Goal: Task Accomplishment & Management: Use online tool/utility

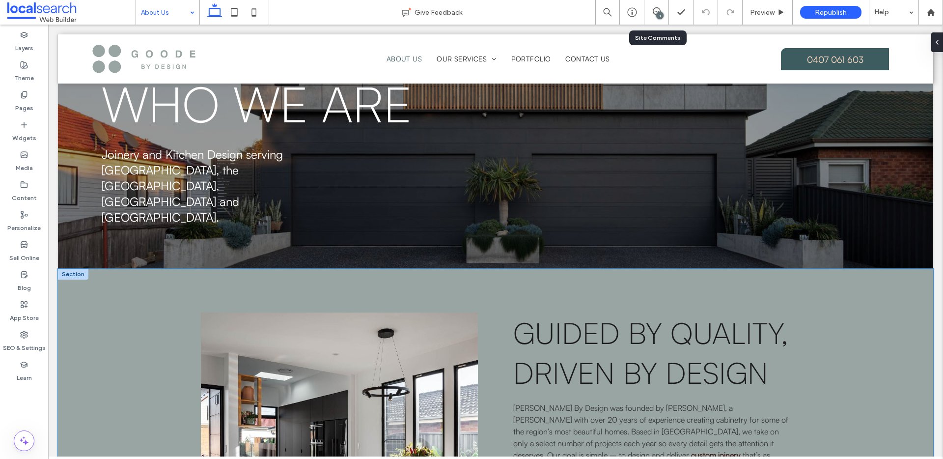
scroll to position [225, 0]
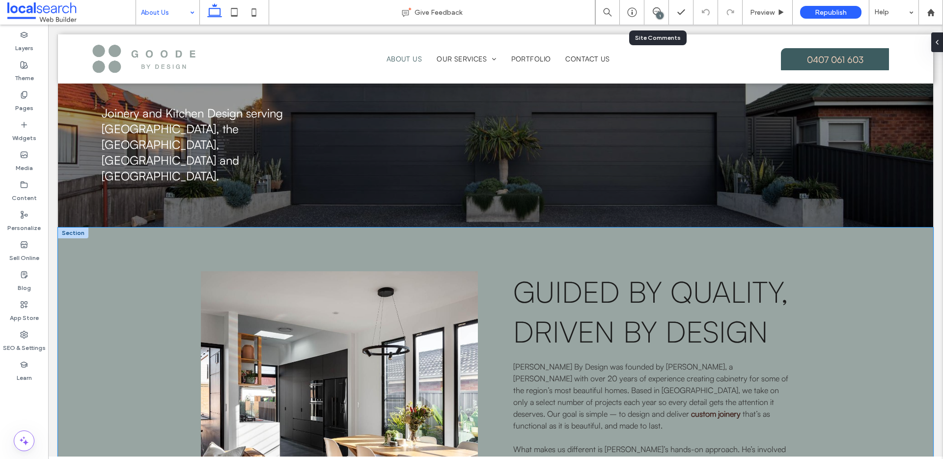
click at [114, 307] on div "Guided by Quality, Driven by Design [PERSON_NAME] By Design was founded by [PER…" at bounding box center [495, 414] width 875 height 374
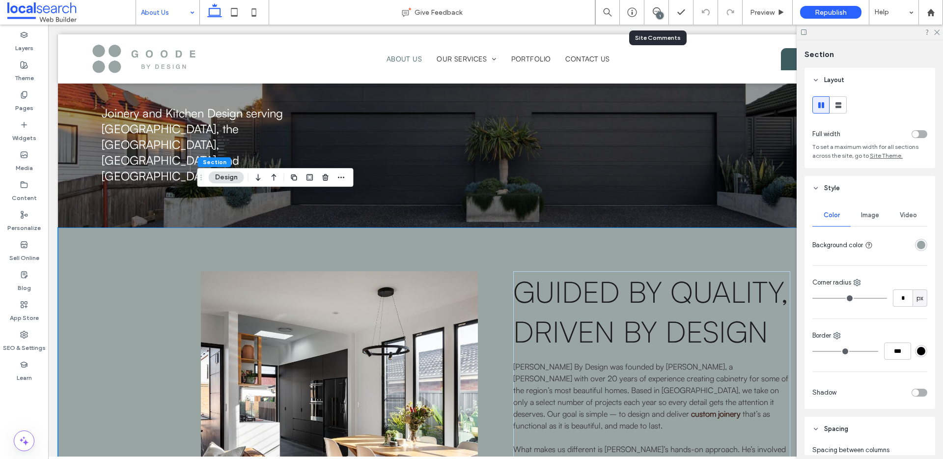
click at [921, 246] on div "rgba(152, 165, 162, 1)" at bounding box center [921, 245] width 12 height 12
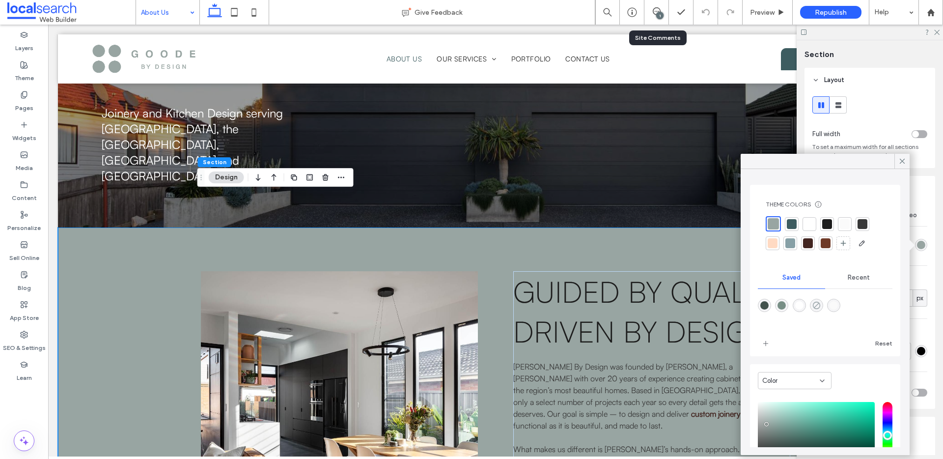
click at [821, 306] on icon "rgba(0,0,0,0)" at bounding box center [817, 305] width 8 height 8
type input "*******"
type input "*"
type input "**"
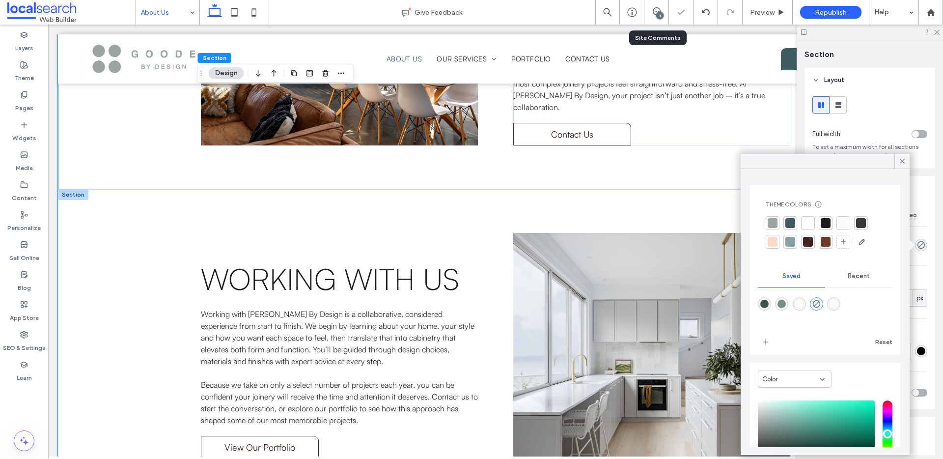
scroll to position [657, 0]
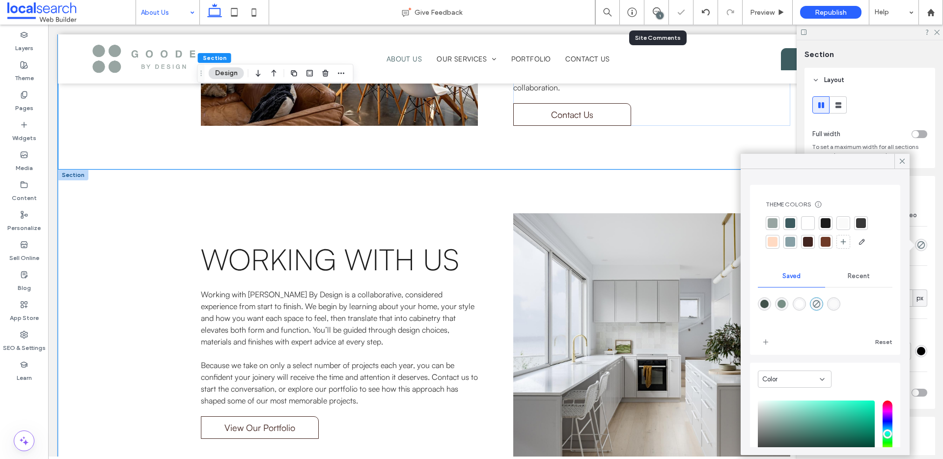
click at [70, 241] on div "WORKING WITH US Working with [PERSON_NAME] By Design is a collaborative, consid…" at bounding box center [495, 338] width 875 height 339
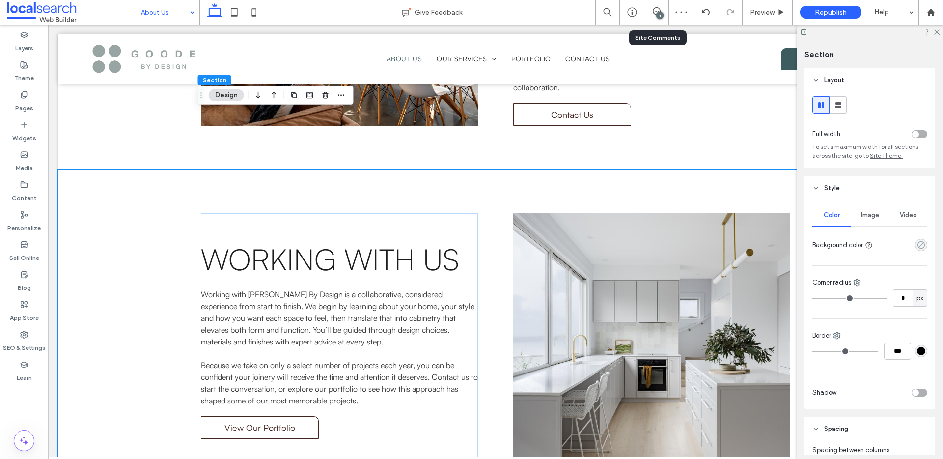
click at [917, 243] on icon "rgba(0,0,0,0)" at bounding box center [921, 245] width 8 height 8
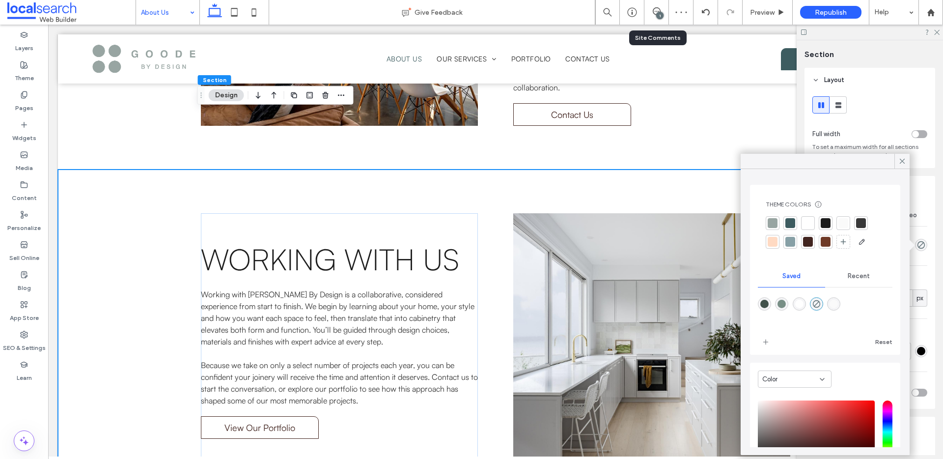
click at [777, 224] on div at bounding box center [773, 223] width 10 height 10
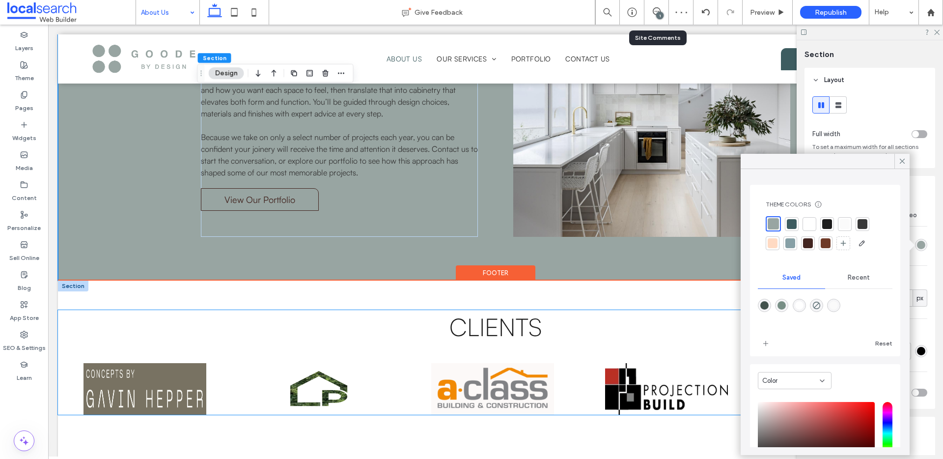
scroll to position [837, 0]
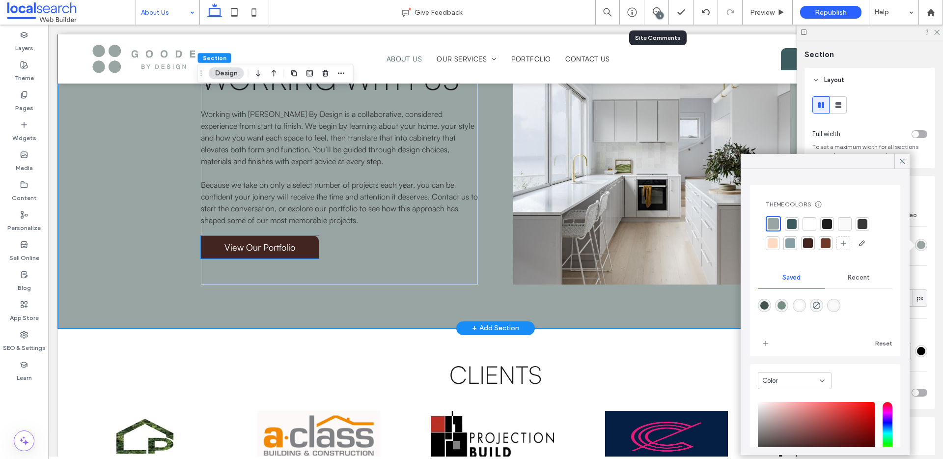
click at [296, 236] on link "View Our Portfolio" at bounding box center [260, 247] width 118 height 23
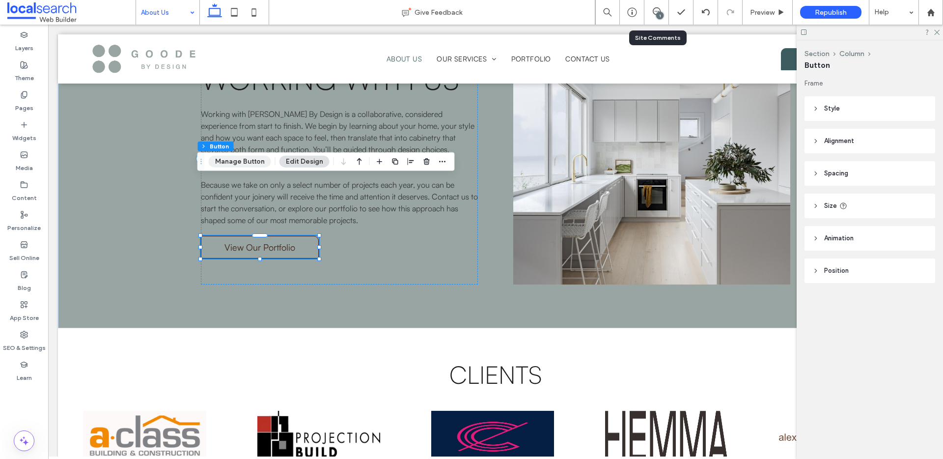
click at [250, 159] on button "Manage Button" at bounding box center [240, 162] width 62 height 12
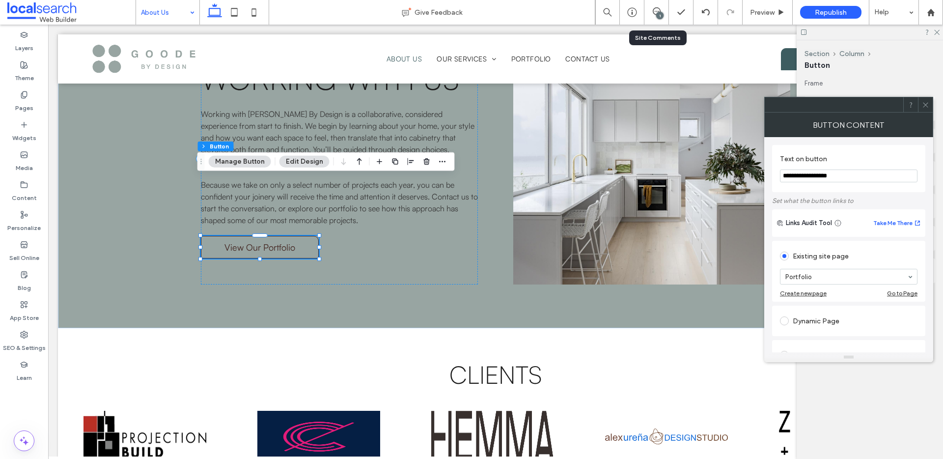
click at [320, 165] on button "Edit Design" at bounding box center [305, 162] width 50 height 12
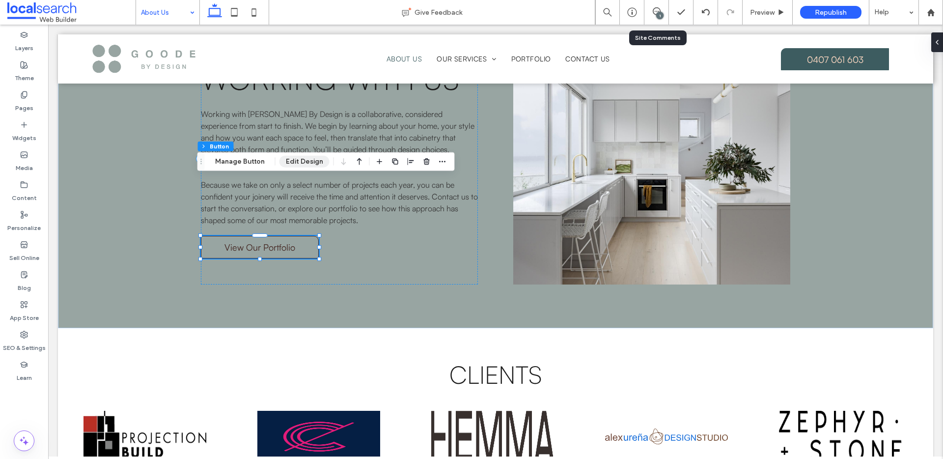
click at [301, 164] on button "Edit Design" at bounding box center [305, 162] width 50 height 12
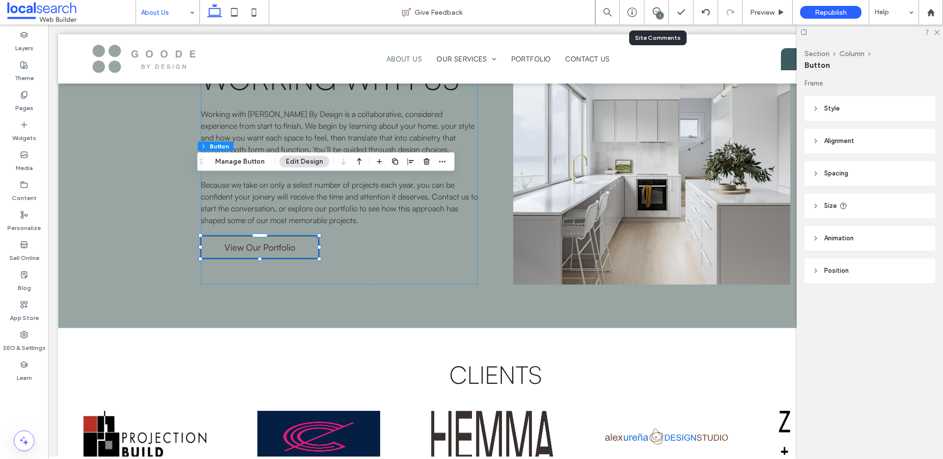
click at [831, 108] on span "Style" at bounding box center [832, 109] width 16 height 10
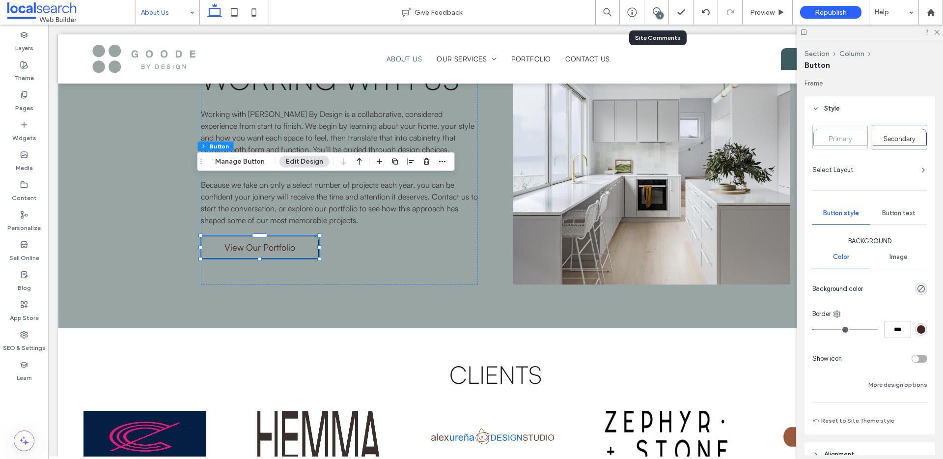
click at [840, 134] on span "Primary" at bounding box center [841, 138] width 24 height 8
click at [895, 136] on span "Secondary" at bounding box center [900, 138] width 32 height 8
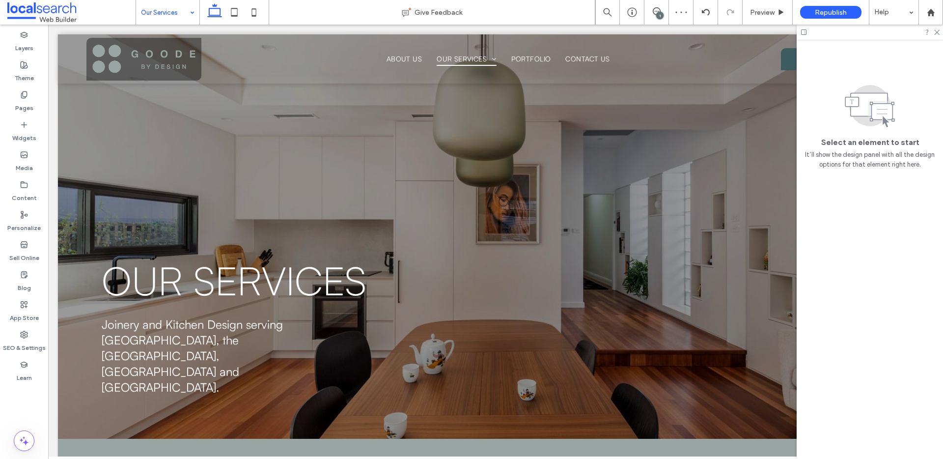
scroll to position [0, 0]
click at [173, 13] on input at bounding box center [165, 12] width 49 height 25
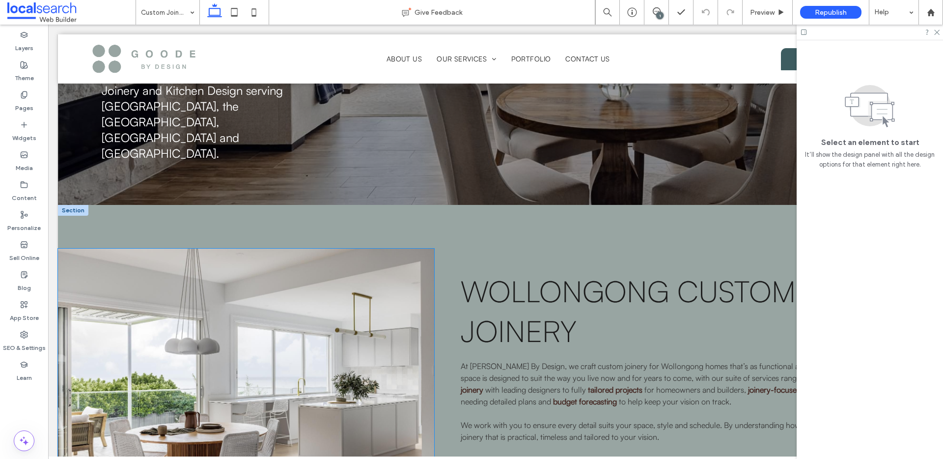
scroll to position [234, 0]
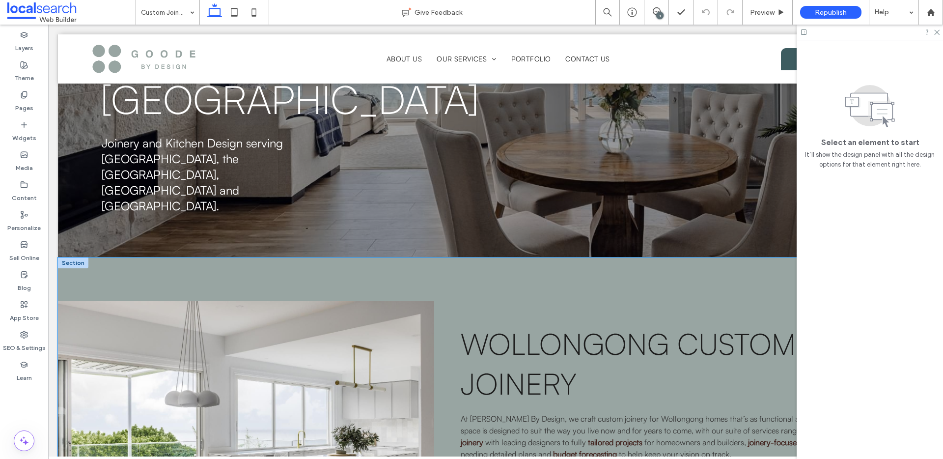
click at [182, 257] on div "Wollongong CUSTOM JOINERY At [PERSON_NAME] By Design, we craft custom joinery f…" at bounding box center [495, 426] width 875 height 339
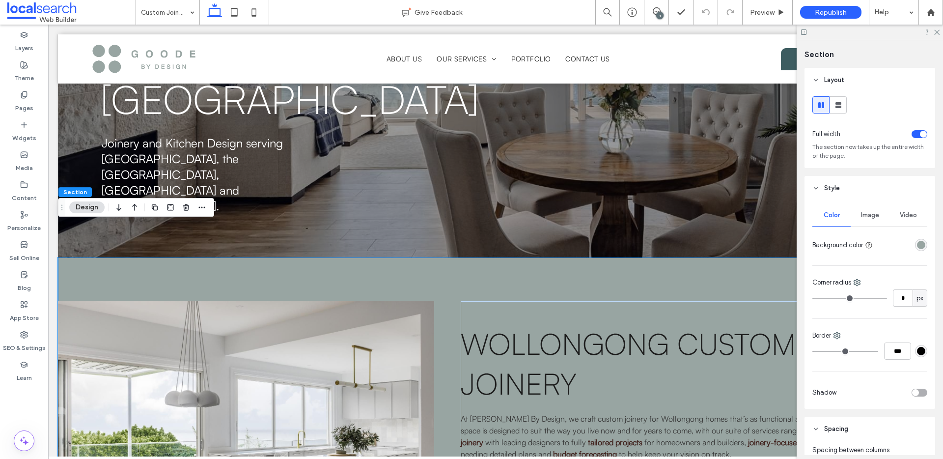
click at [918, 249] on div "rgba(152, 165, 162, 1)" at bounding box center [921, 245] width 8 height 8
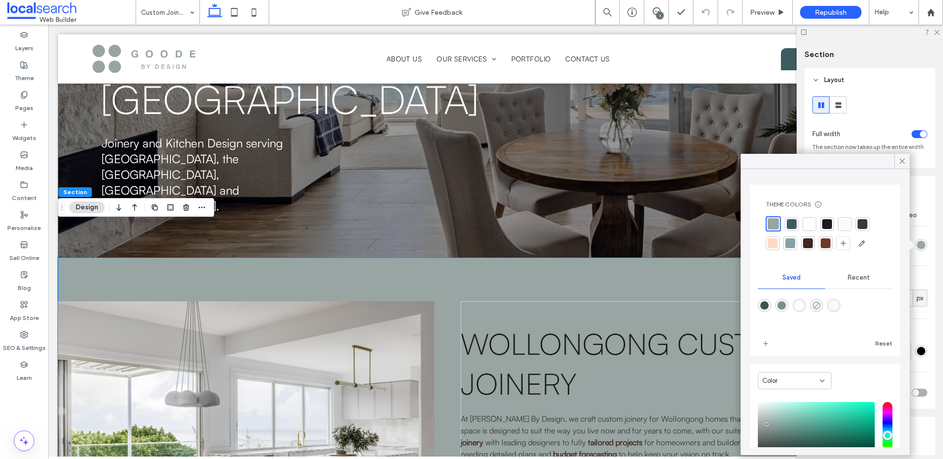
click at [820, 303] on use "rgba(0,0,0,0)" at bounding box center [816, 305] width 7 height 7
type input "*******"
type input "*"
type input "**"
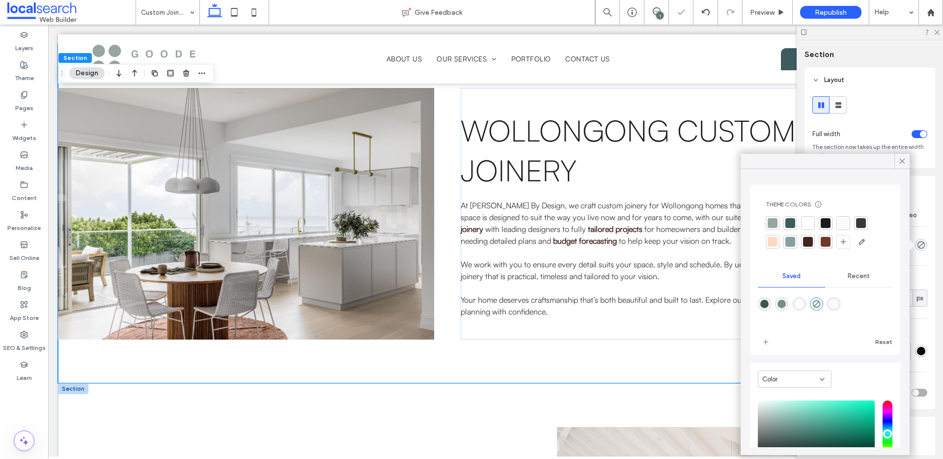
scroll to position [594, 0]
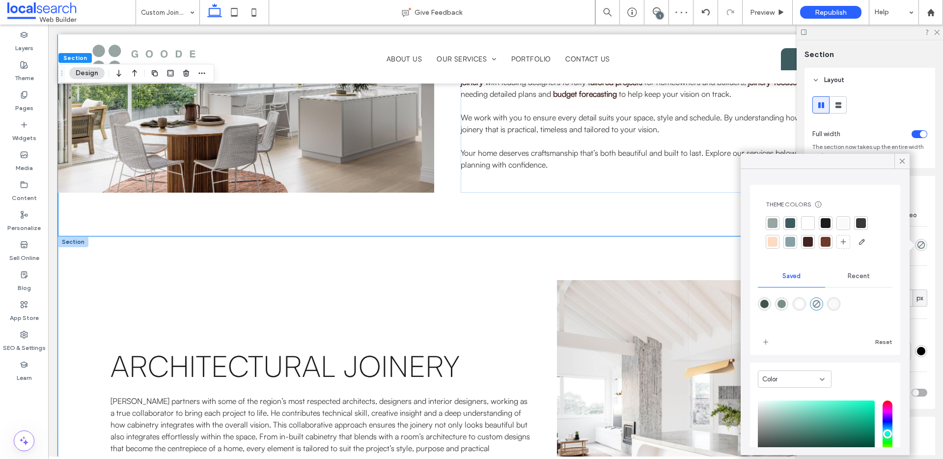
click at [512, 236] on div "Architectural Joinery [PERSON_NAME] partners with some of the region’s most res…" at bounding box center [495, 405] width 875 height 339
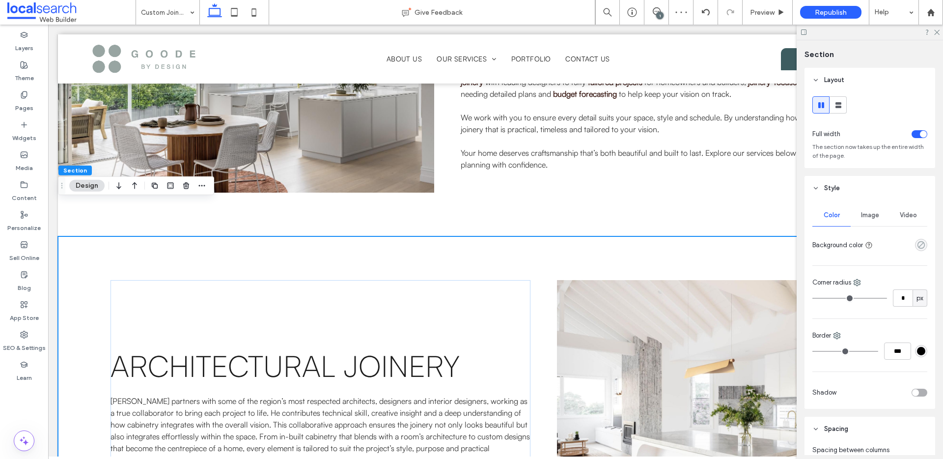
click at [917, 246] on icon "rgba(0,0,0,0)" at bounding box center [921, 245] width 8 height 8
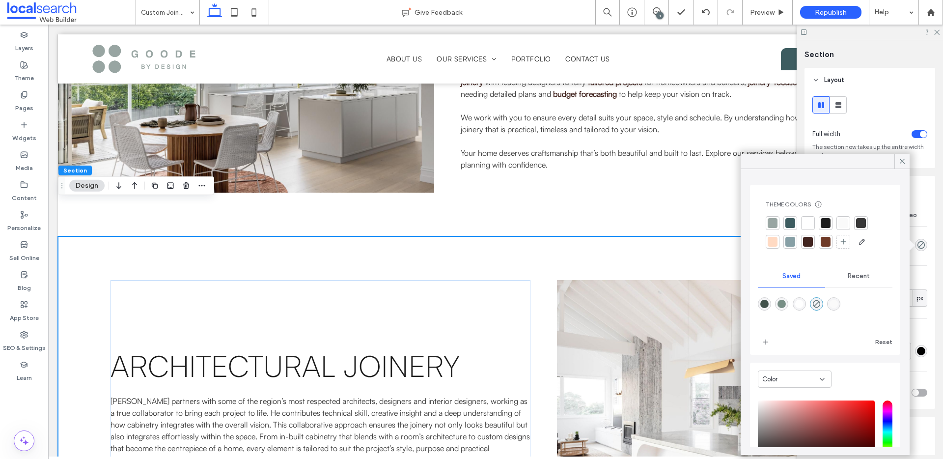
click at [774, 226] on div at bounding box center [773, 223] width 10 height 10
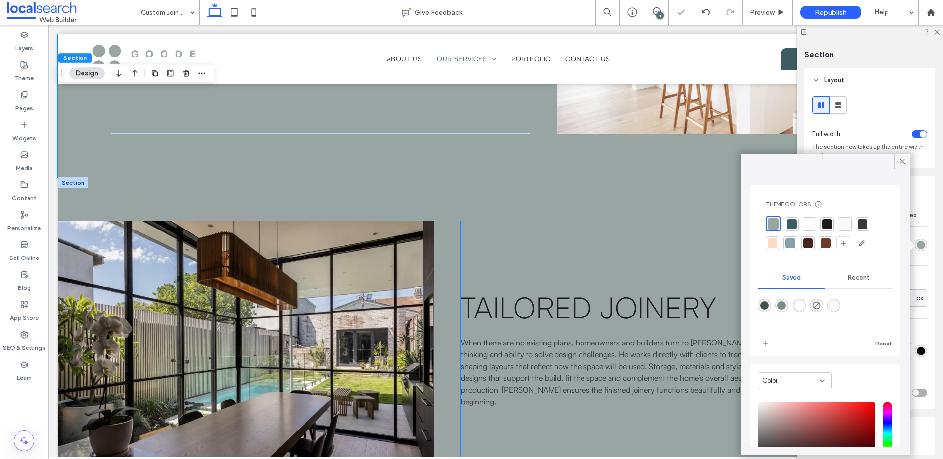
scroll to position [981, 0]
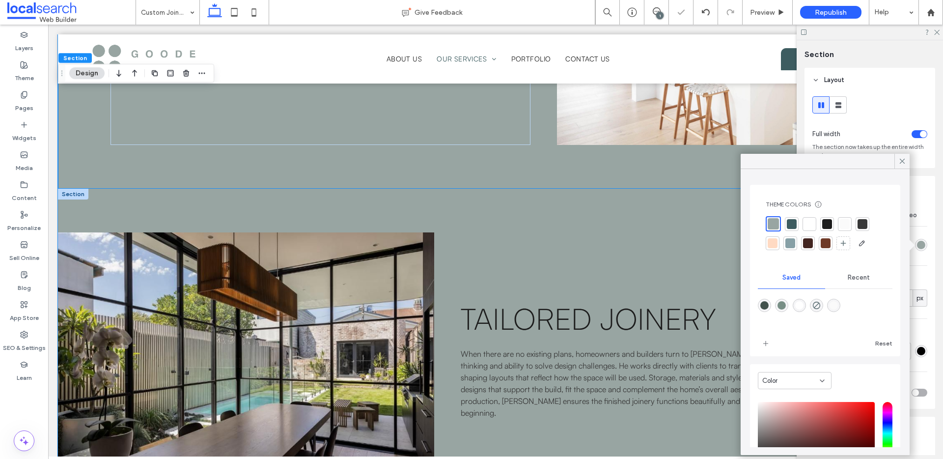
click at [602, 189] on div "TAILORED Joinery When there are no existing plans, homeowners and builders turn…" at bounding box center [495, 358] width 875 height 339
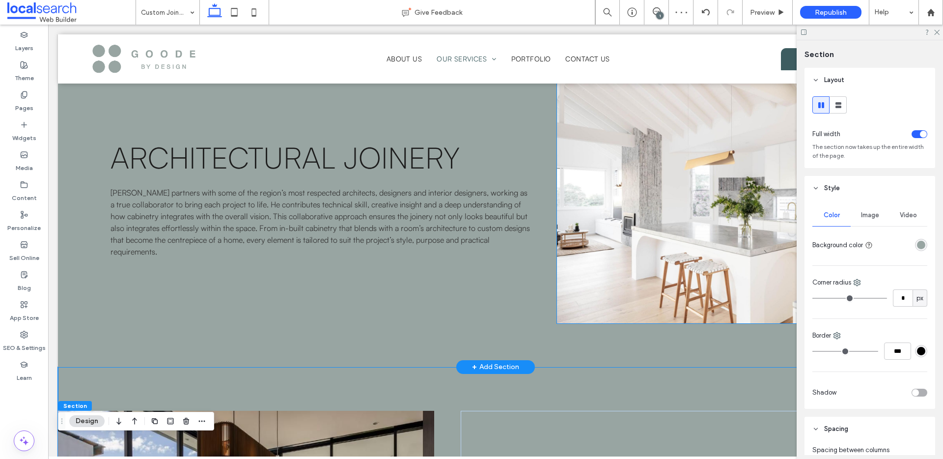
scroll to position [1007, 0]
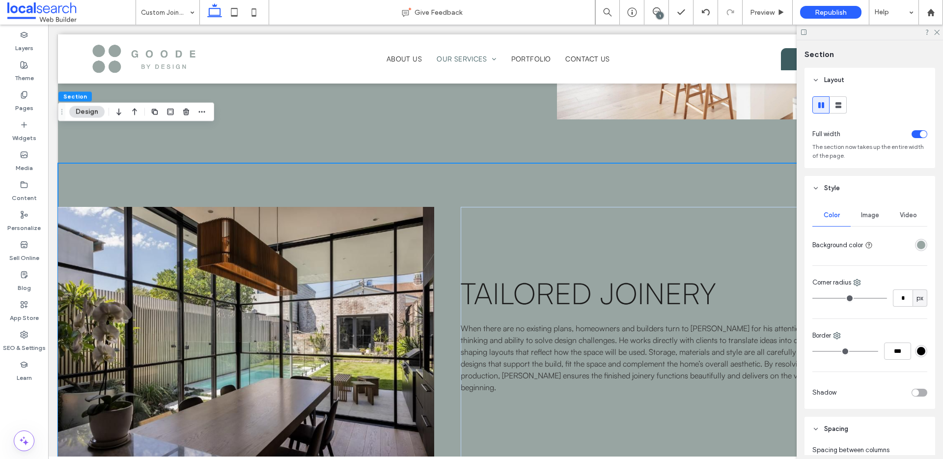
click at [917, 249] on div "rgba(152, 165, 162, 1)" at bounding box center [921, 245] width 8 height 8
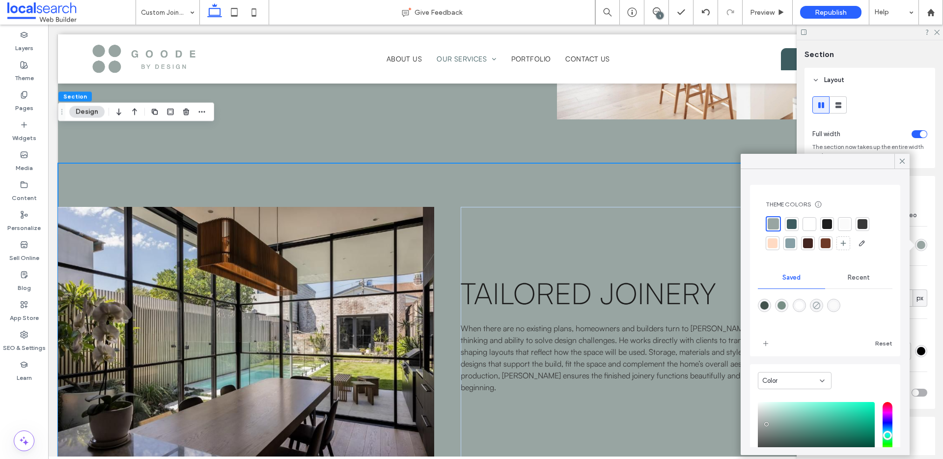
click at [821, 303] on icon "rgba(0,0,0,0)" at bounding box center [817, 305] width 8 height 8
type input "*******"
type input "*"
type input "**"
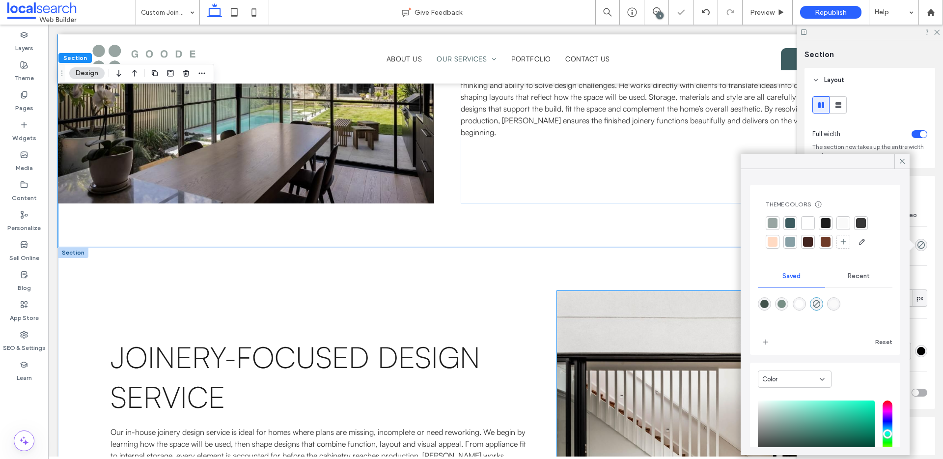
scroll to position [1318, 0]
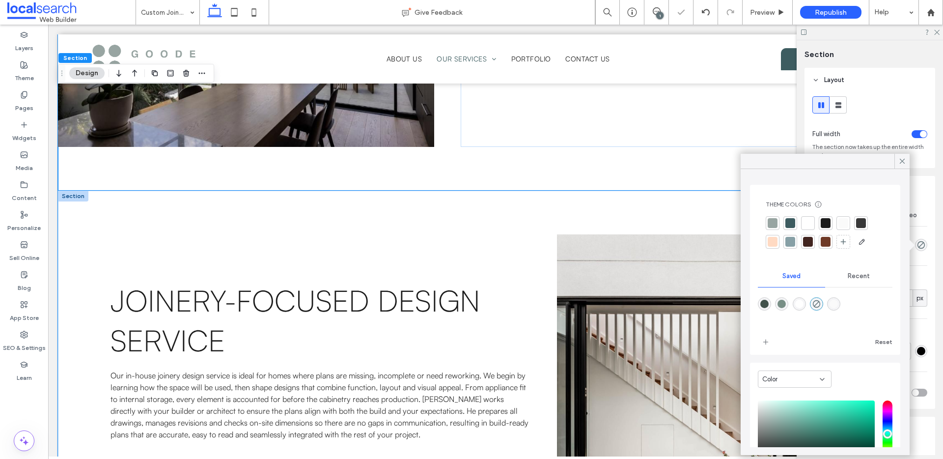
click at [623, 191] on div "Joinery-Focused Design Service ﻿ Our in-house joinery design service is ideal f…" at bounding box center [495, 360] width 875 height 339
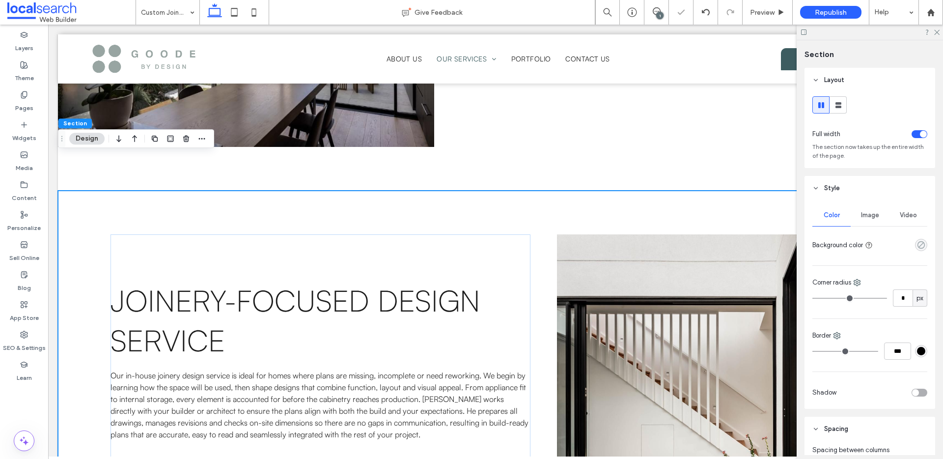
click at [917, 249] on icon "rgba(0,0,0,0)" at bounding box center [921, 245] width 8 height 8
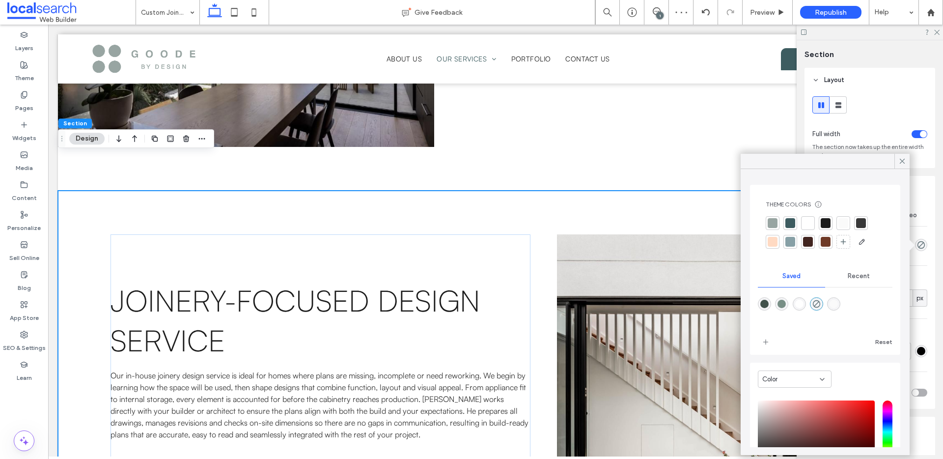
click at [771, 227] on div at bounding box center [773, 223] width 10 height 10
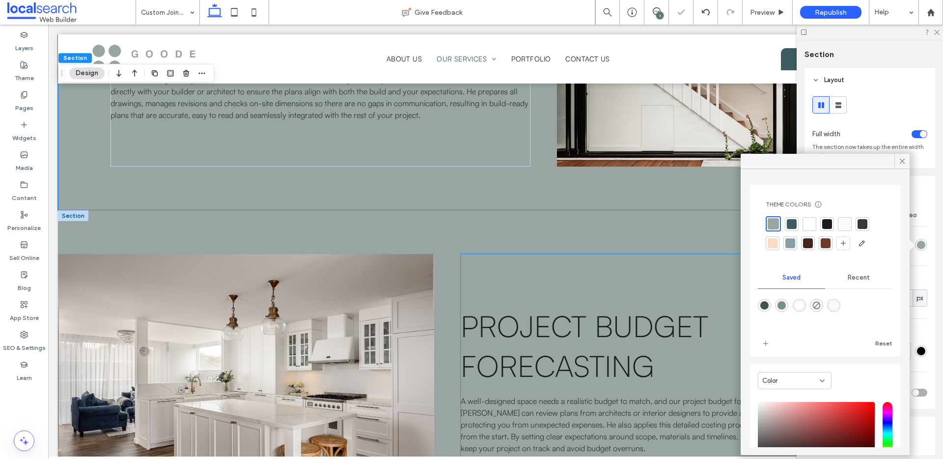
scroll to position [1665, 0]
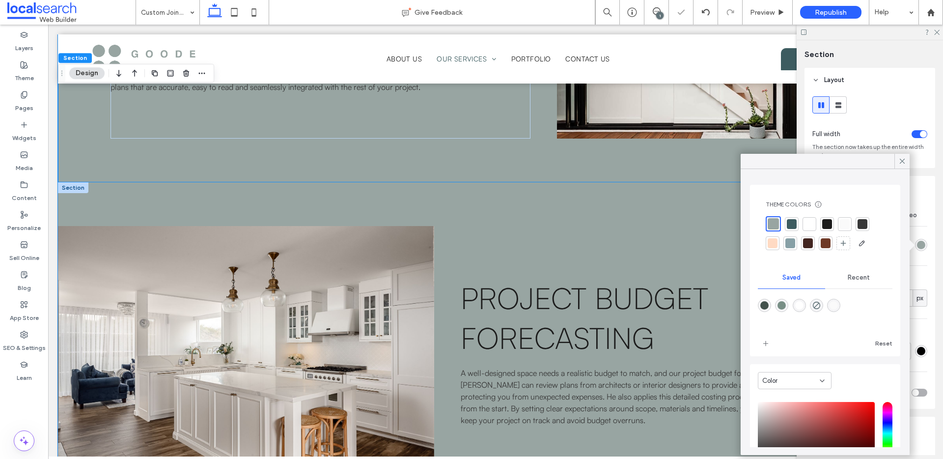
click at [619, 182] on div "Project Budget Forecasting A well-designed space needs a realistic budget to ma…" at bounding box center [495, 351] width 875 height 339
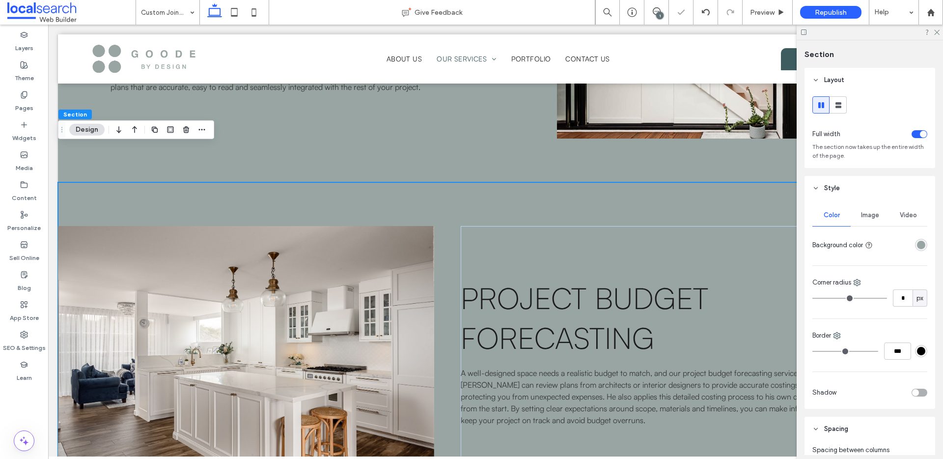
click at [918, 245] on div "rgba(152, 165, 162, 1)" at bounding box center [921, 245] width 8 height 8
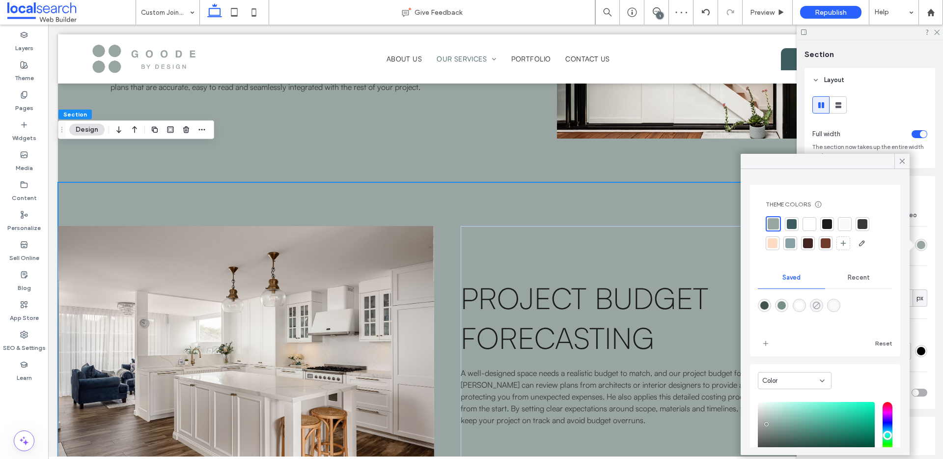
click at [821, 303] on icon "rgba(0,0,0,0)" at bounding box center [817, 305] width 8 height 8
type input "*******"
type input "*"
type input "**"
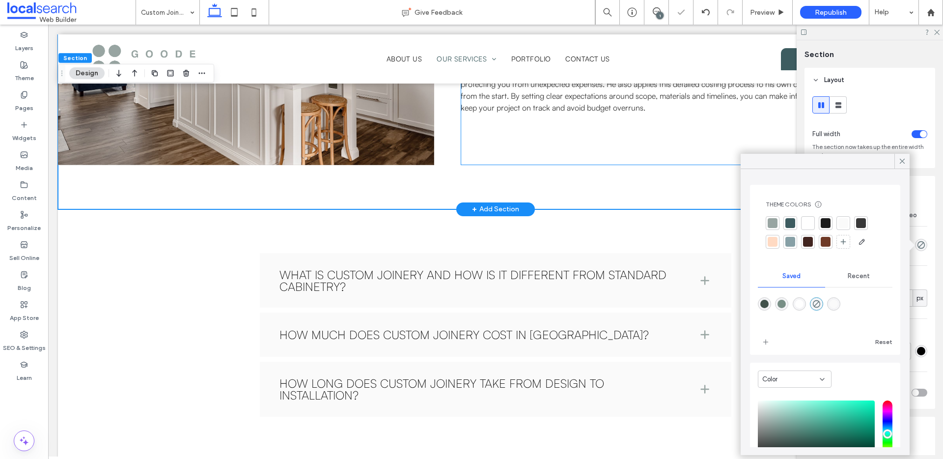
scroll to position [1981, 0]
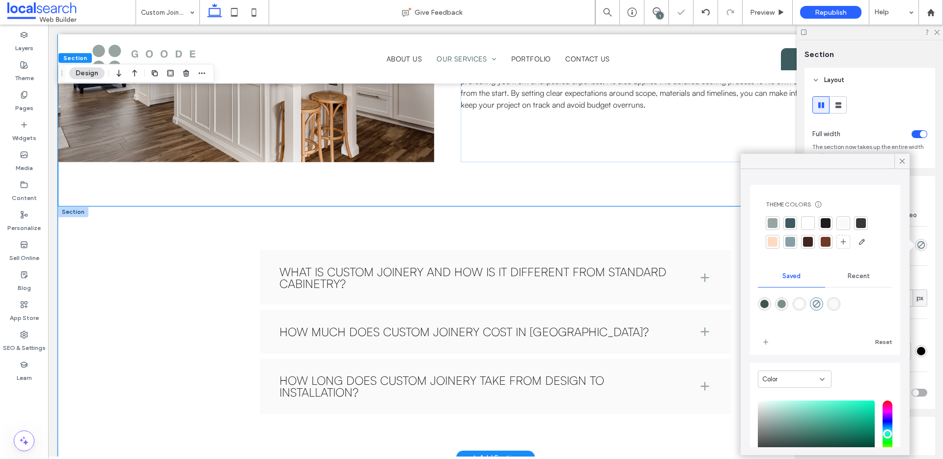
click at [600, 206] on div "What is custom joinery and how is it different from standard cabinetry? Custom …" at bounding box center [496, 332] width 590 height 252
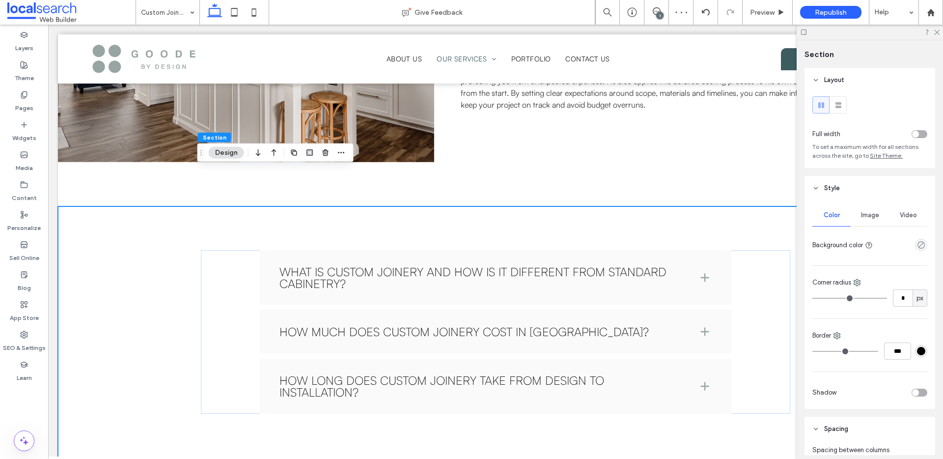
click at [921, 243] on div "empty color" at bounding box center [921, 245] width 12 height 12
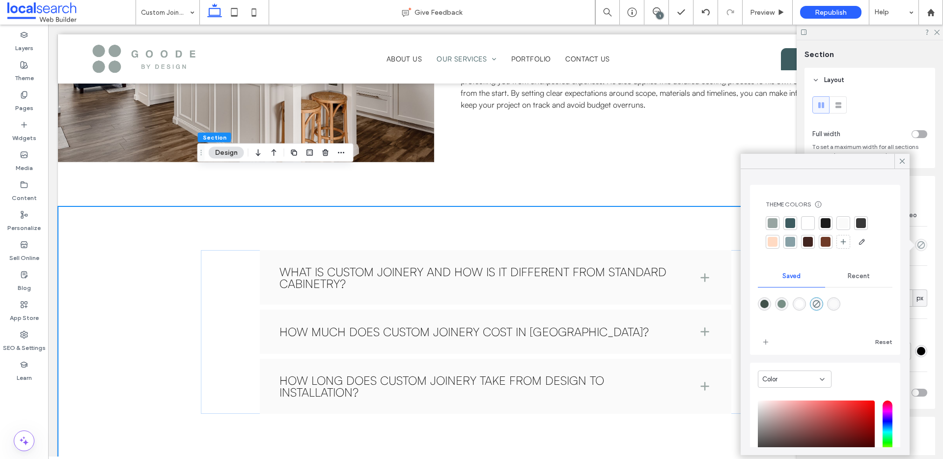
click at [771, 221] on div at bounding box center [773, 223] width 10 height 10
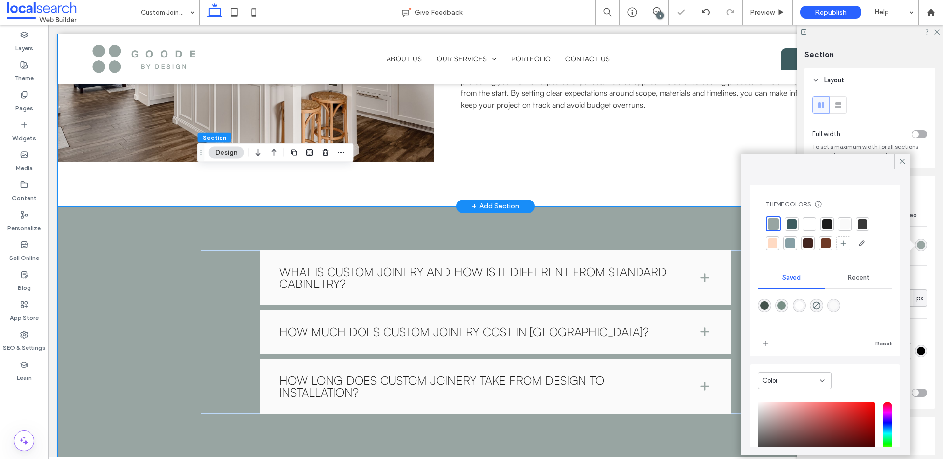
scroll to position [2288, 0]
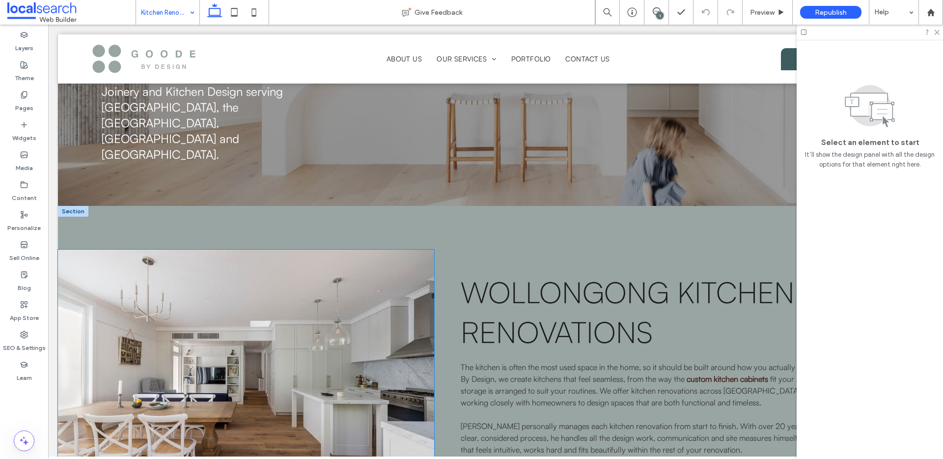
scroll to position [244, 0]
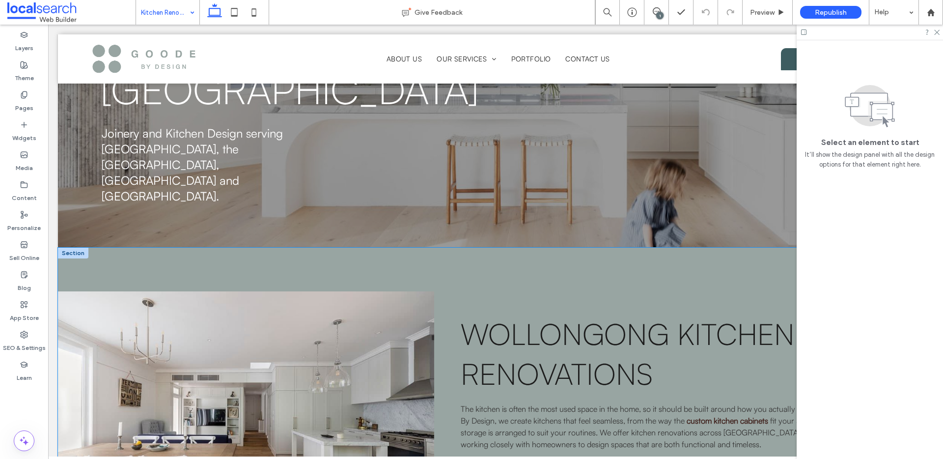
click at [396, 248] on div "Wollongong Kitchen Renovations ﻿ The kitchen is often the most used space in th…" at bounding box center [495, 417] width 875 height 339
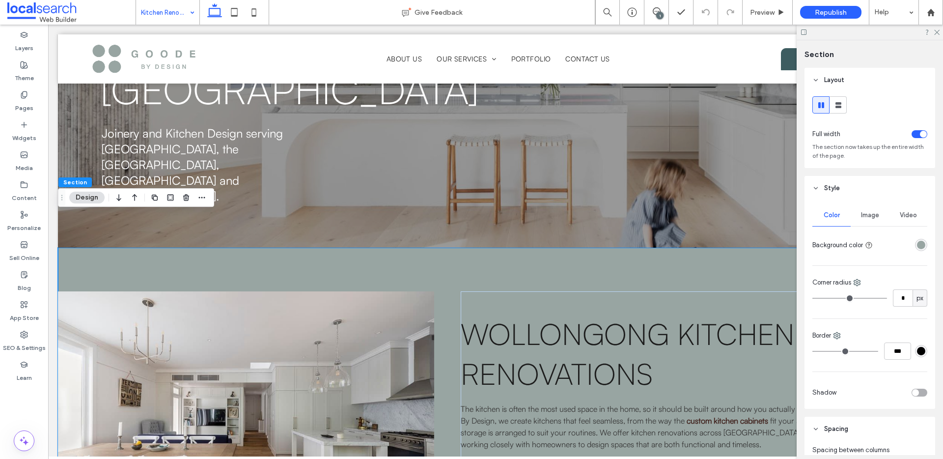
click at [918, 245] on div "rgba(152, 165, 162, 1)" at bounding box center [921, 245] width 8 height 8
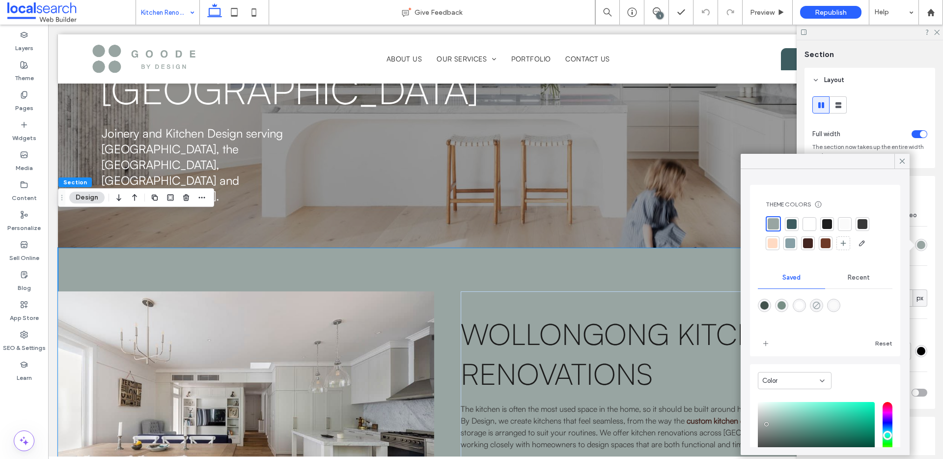
click at [818, 304] on use "rgba(0,0,0,0)" at bounding box center [816, 305] width 7 height 7
type input "*******"
type input "*"
type input "**"
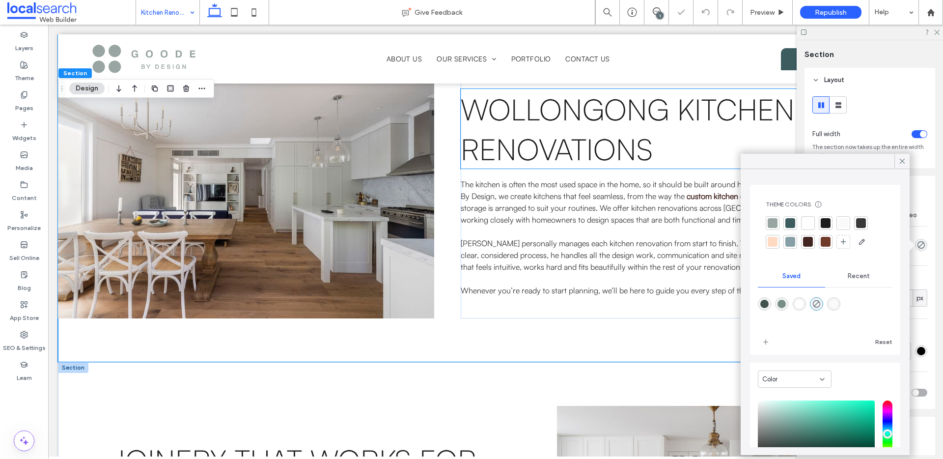
scroll to position [506, 0]
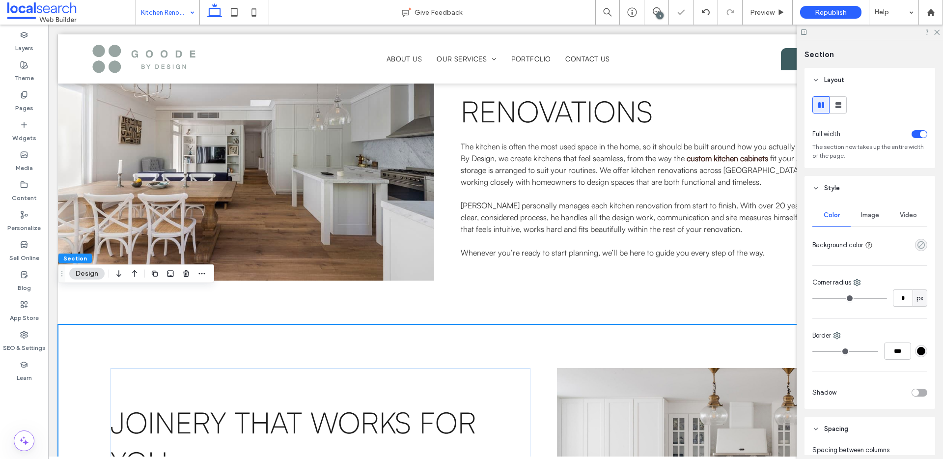
click at [917, 243] on icon "rgba(0, 0, 0, 0)" at bounding box center [921, 245] width 8 height 8
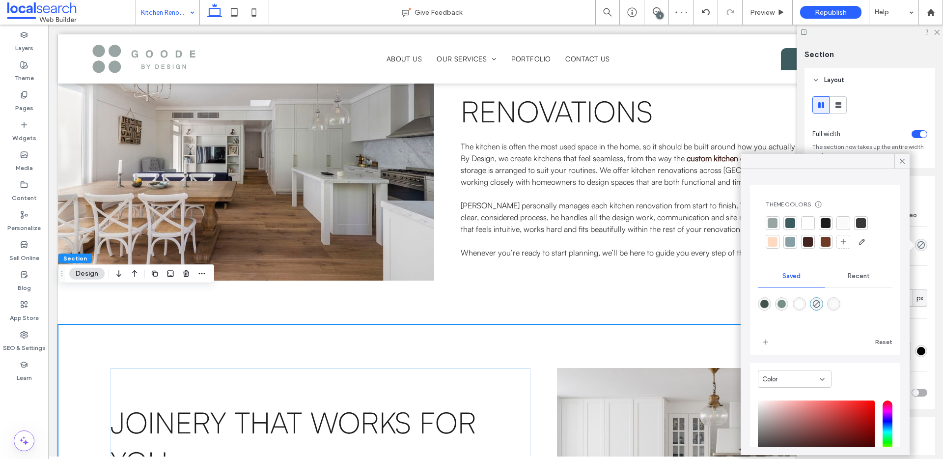
click at [769, 225] on div at bounding box center [773, 223] width 10 height 10
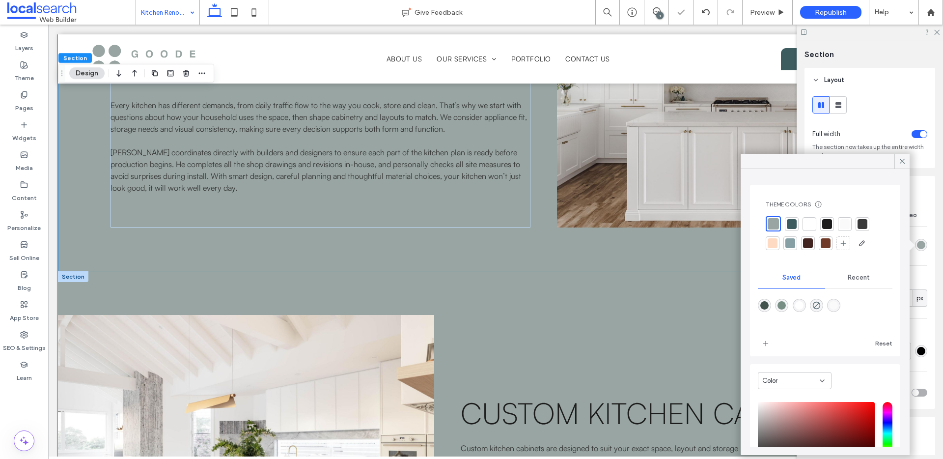
scroll to position [906, 0]
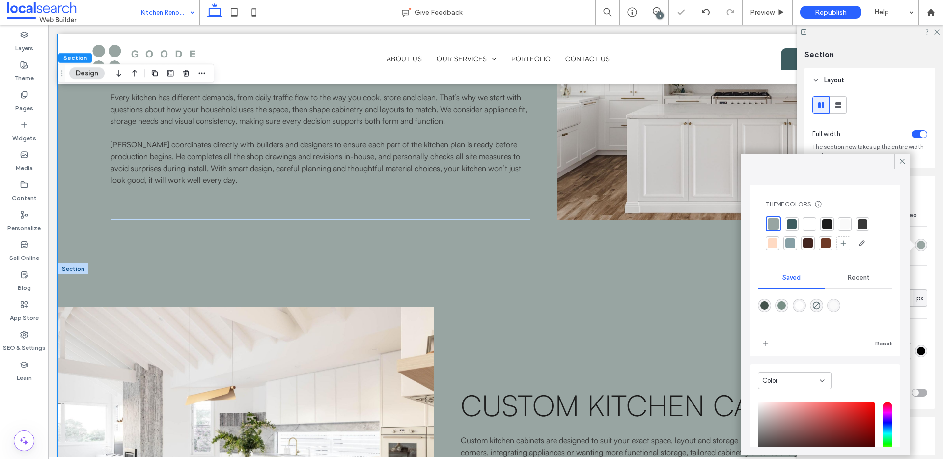
click at [653, 263] on div "Custom Kitchen Cabinets Custom kitchen cabinets are designed to suit your exact…" at bounding box center [495, 432] width 875 height 339
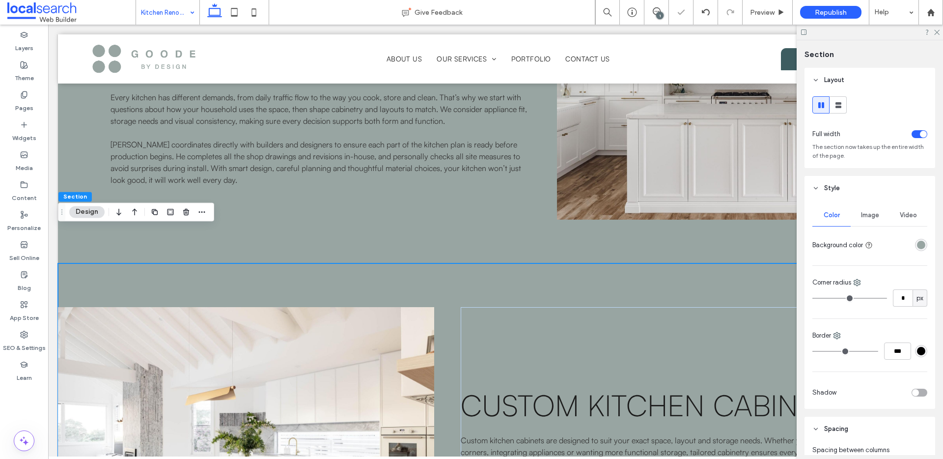
click at [917, 246] on div "rgba(152, 165, 162, 1)" at bounding box center [921, 245] width 8 height 8
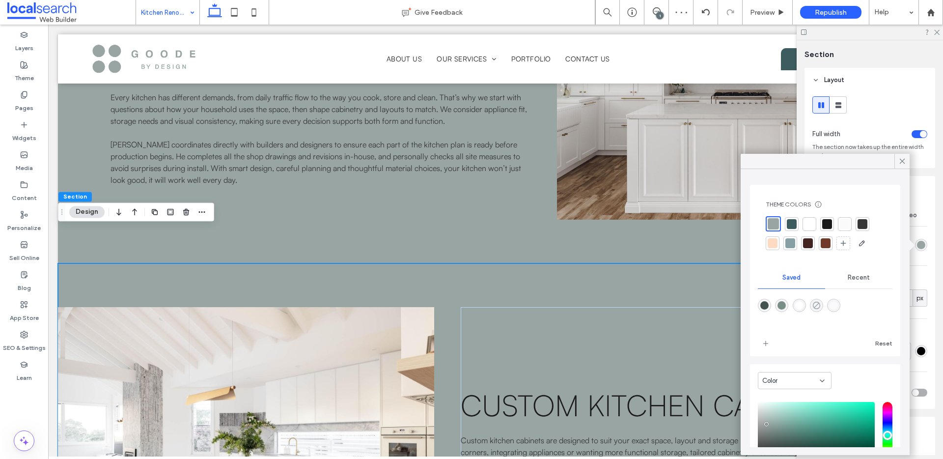
click at [820, 303] on use "rgba(0,0,0,0)" at bounding box center [816, 305] width 7 height 7
type input "*******"
type input "*"
type input "**"
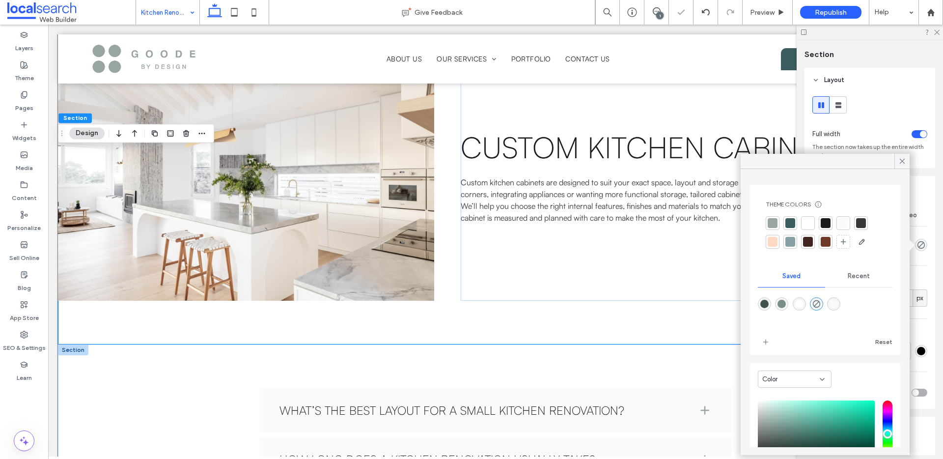
scroll to position [1222, 0]
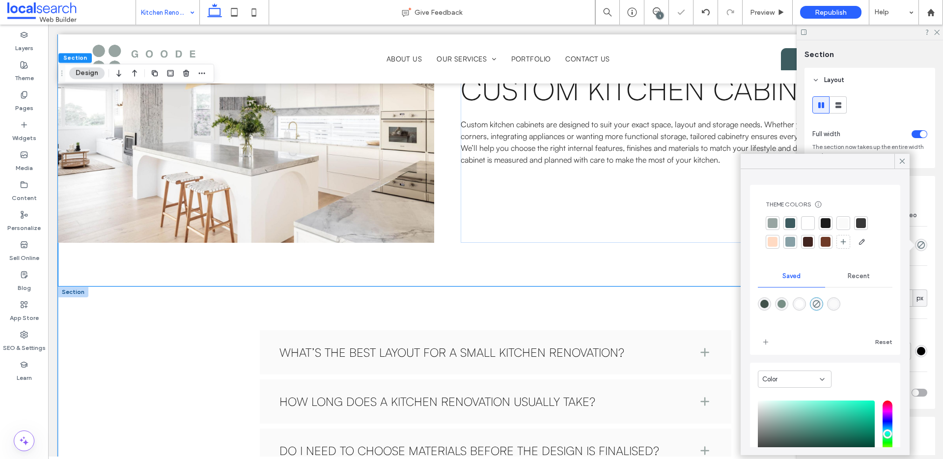
click at [674, 286] on div "What’s the best layout for a small kitchen renovation? For smaller kitchens, la…" at bounding box center [496, 401] width 590 height 230
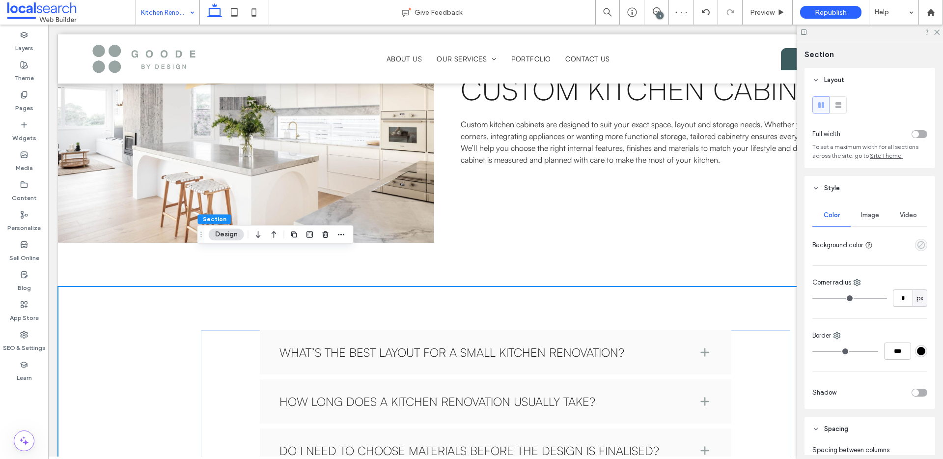
click at [918, 245] on use "empty color" at bounding box center [921, 244] width 7 height 7
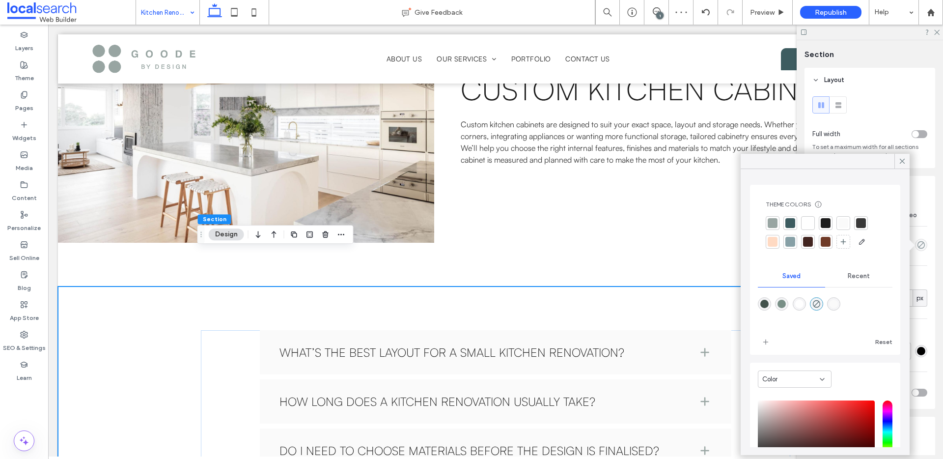
click at [774, 225] on div at bounding box center [773, 223] width 10 height 10
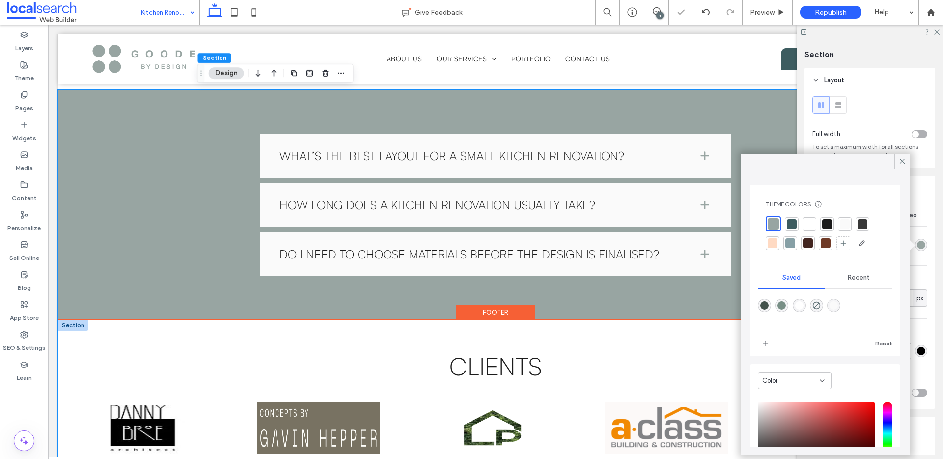
scroll to position [1473, 0]
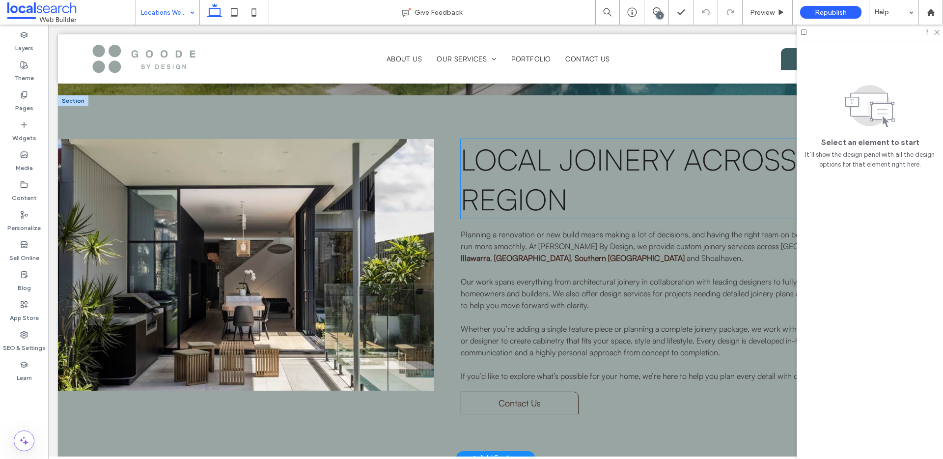
scroll to position [336, 0]
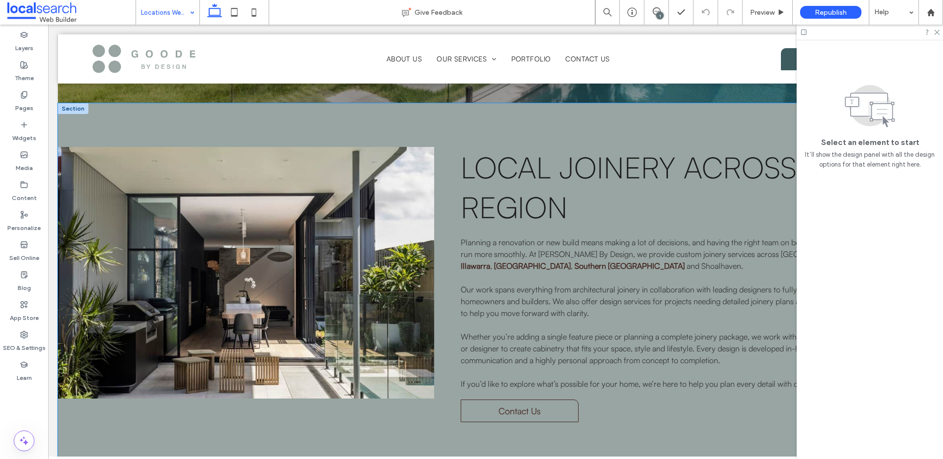
click at [616, 103] on div "Local Joinery Across the Region Planning a renovation or new build means making…" at bounding box center [495, 284] width 875 height 363
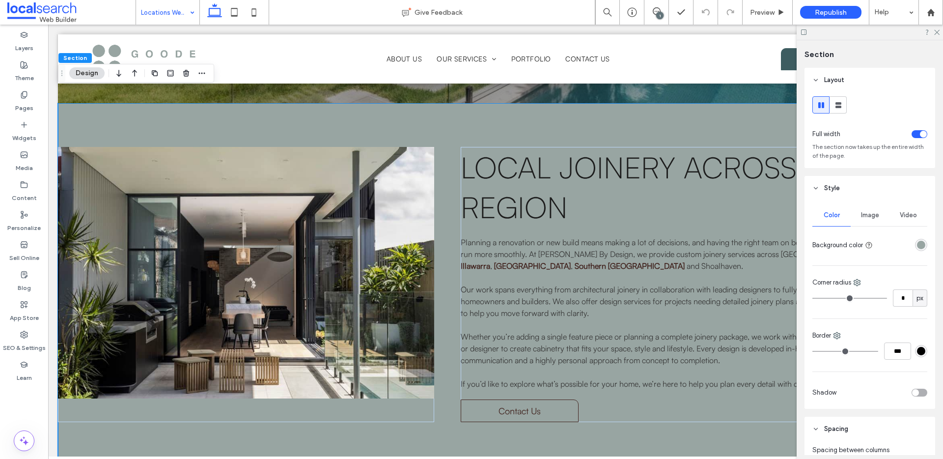
click at [919, 246] on div "rgba(152, 165, 162, 1)" at bounding box center [921, 245] width 8 height 8
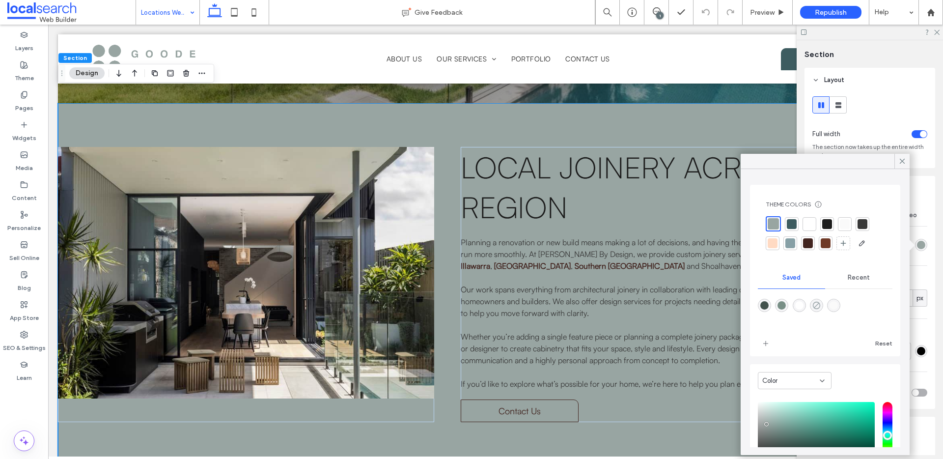
click at [821, 302] on icon "rgba(0,0,0,0)" at bounding box center [817, 305] width 8 height 8
type input "*******"
type input "*"
type input "**"
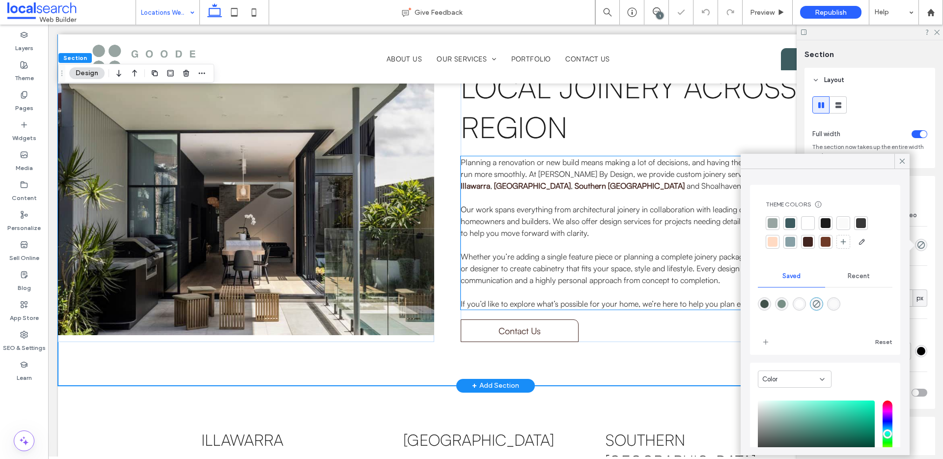
scroll to position [519, 0]
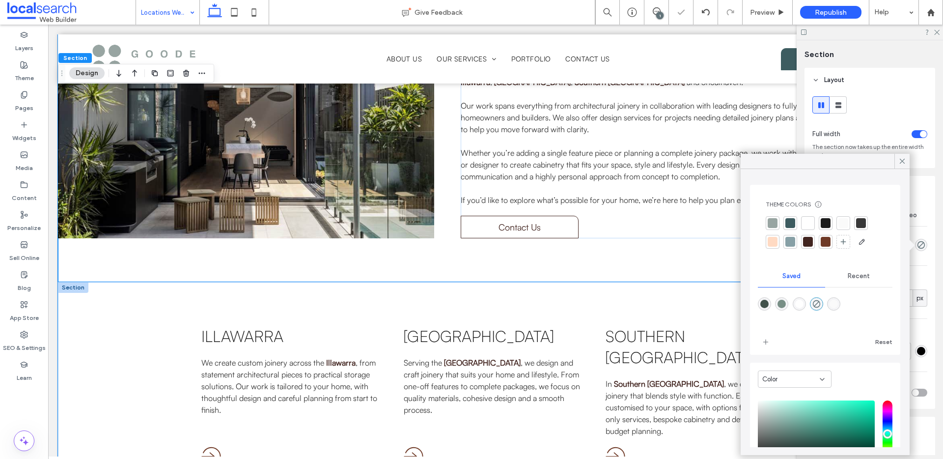
click at [597, 282] on div "Illawarra We create custom joinery across the [GEOGRAPHIC_DATA] , from statemen…" at bounding box center [496, 396] width 590 height 228
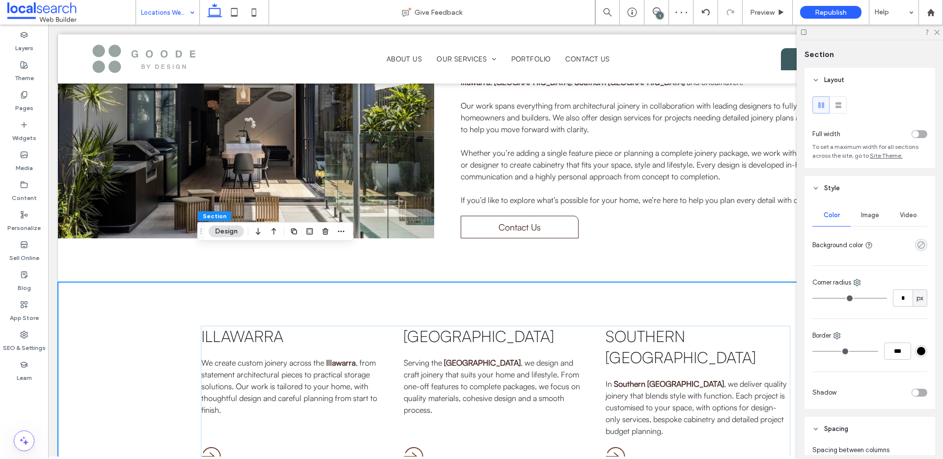
click at [919, 245] on use "rgba(0, 0, 0, 0)" at bounding box center [921, 244] width 7 height 7
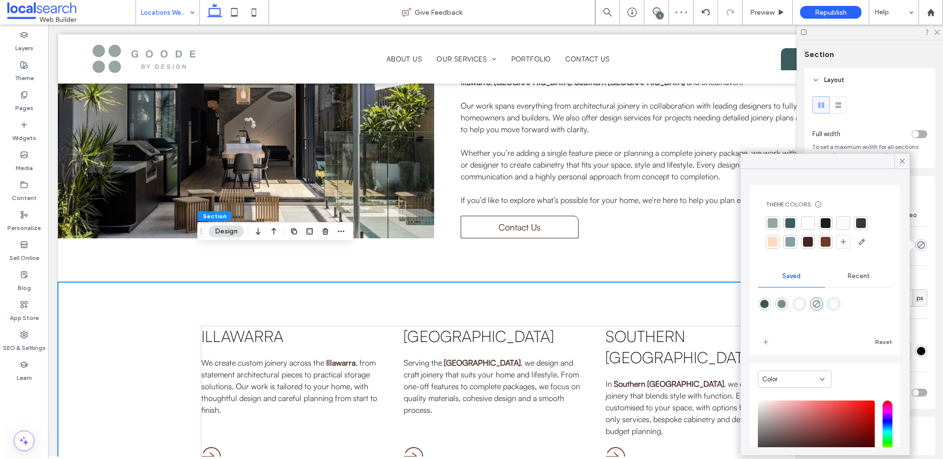
click at [778, 220] on div at bounding box center [773, 223] width 14 height 14
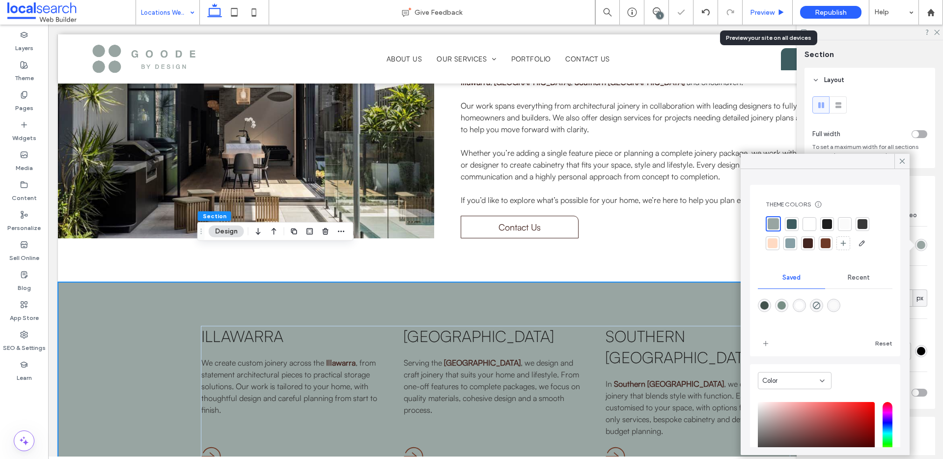
click at [764, 13] on span "Preview" at bounding box center [762, 12] width 25 height 8
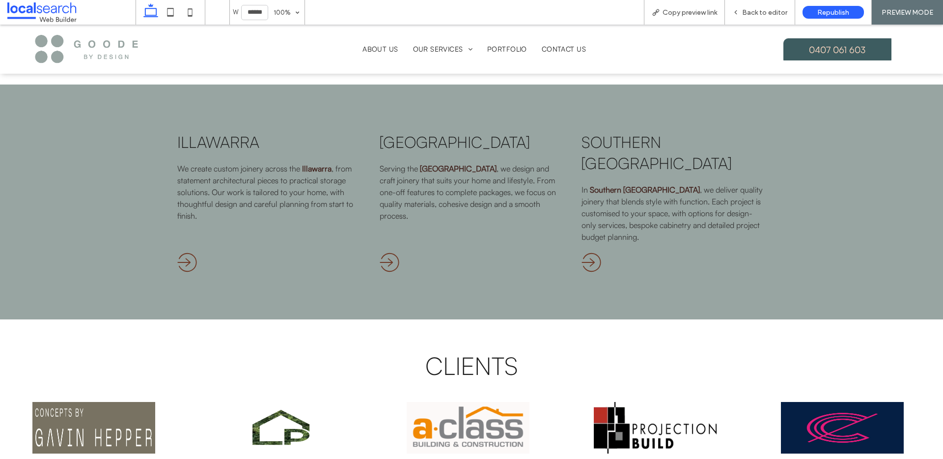
scroll to position [631, 0]
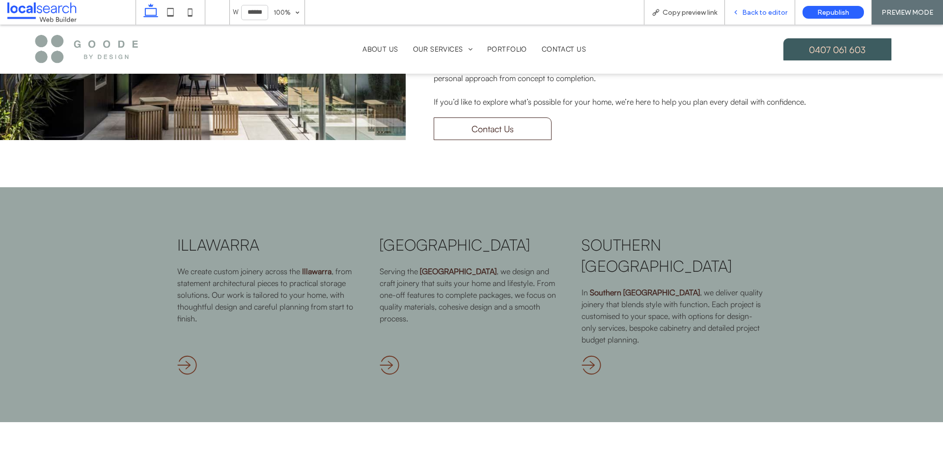
click at [758, 14] on span "Back to editor" at bounding box center [764, 12] width 45 height 8
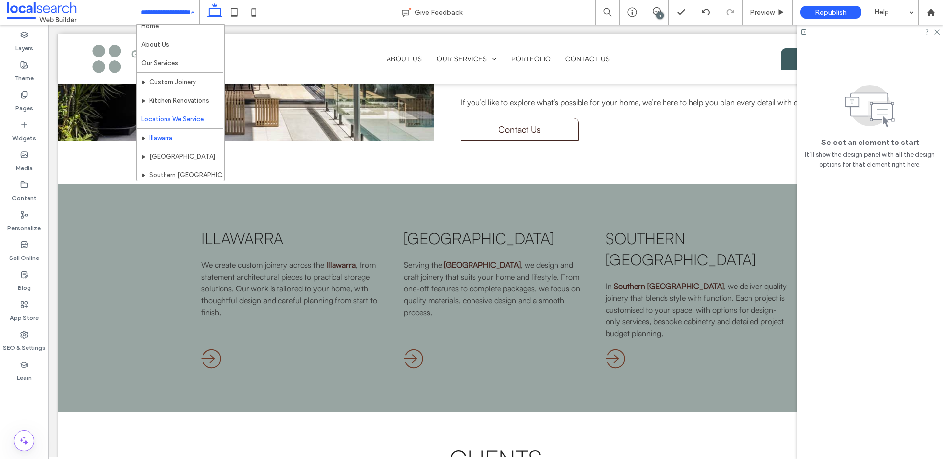
scroll to position [22, 0]
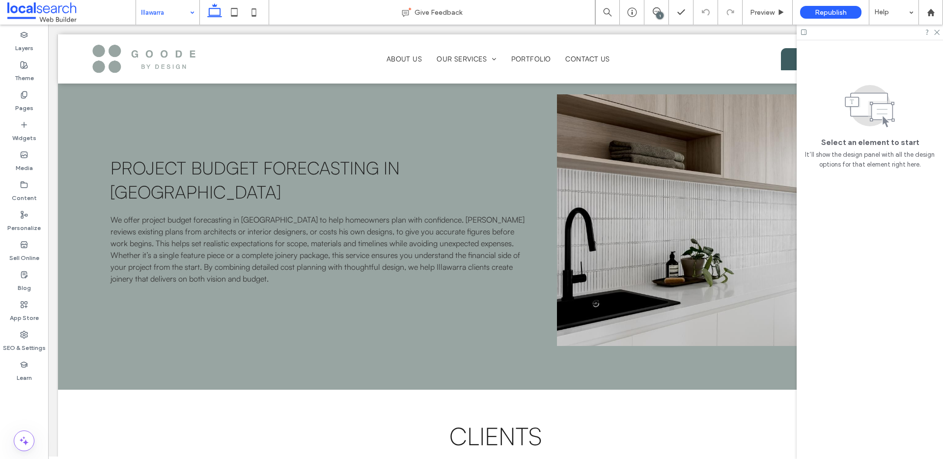
scroll to position [2141, 0]
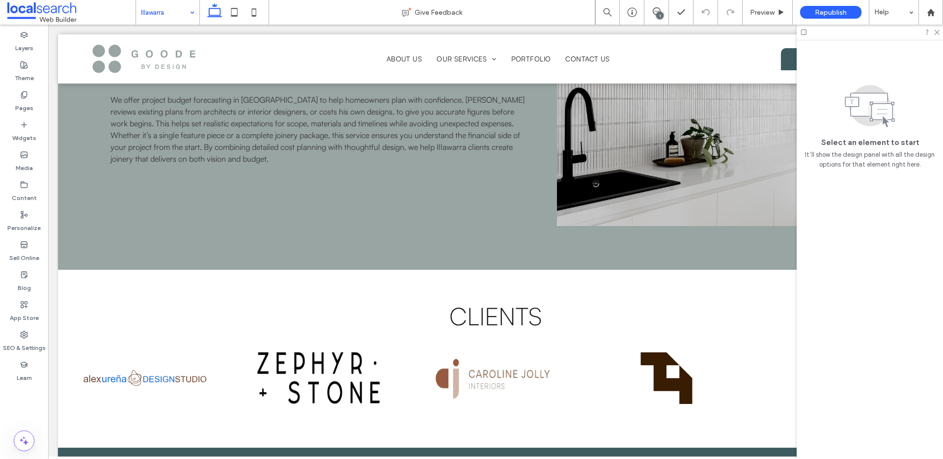
click at [166, 20] on input at bounding box center [165, 12] width 49 height 25
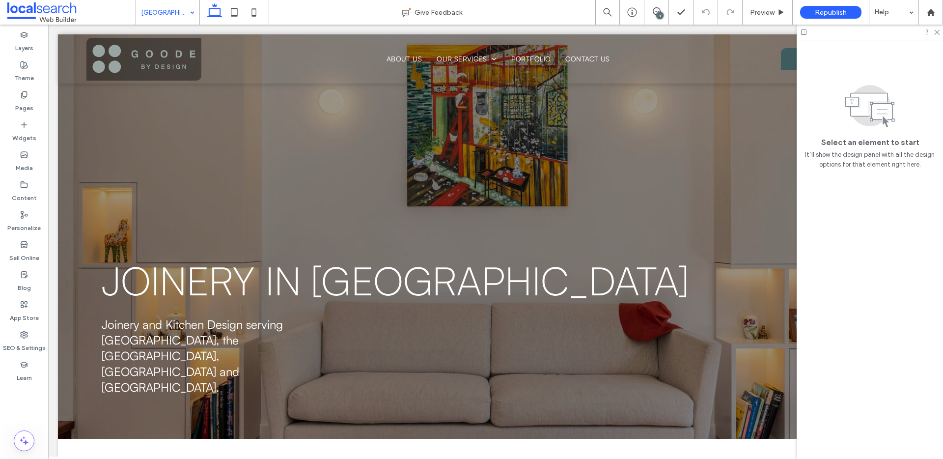
scroll to position [0, 0]
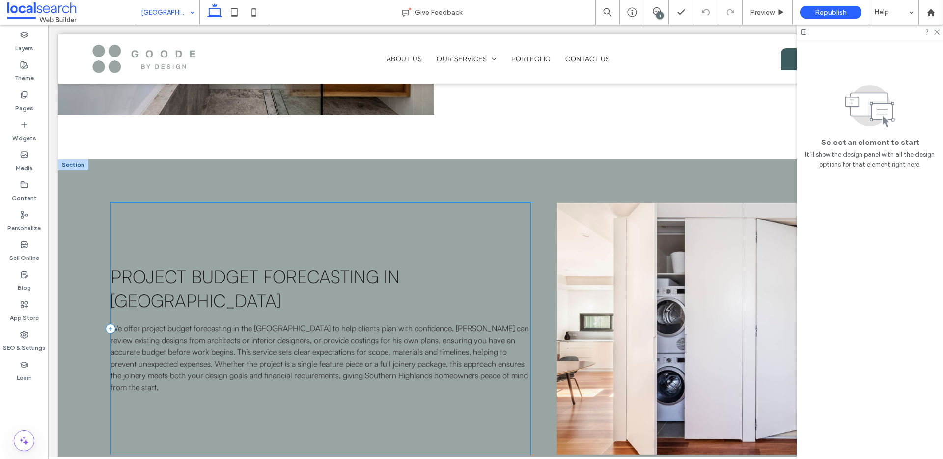
scroll to position [1880, 0]
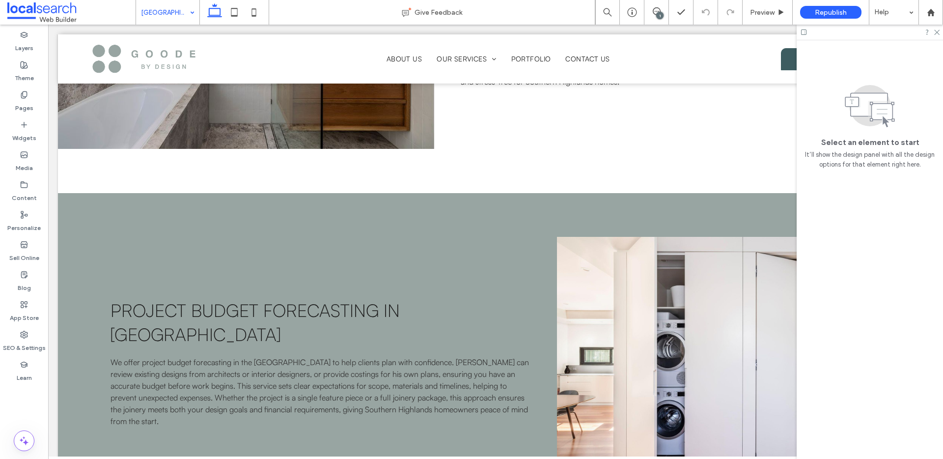
click at [153, 15] on input at bounding box center [165, 12] width 49 height 25
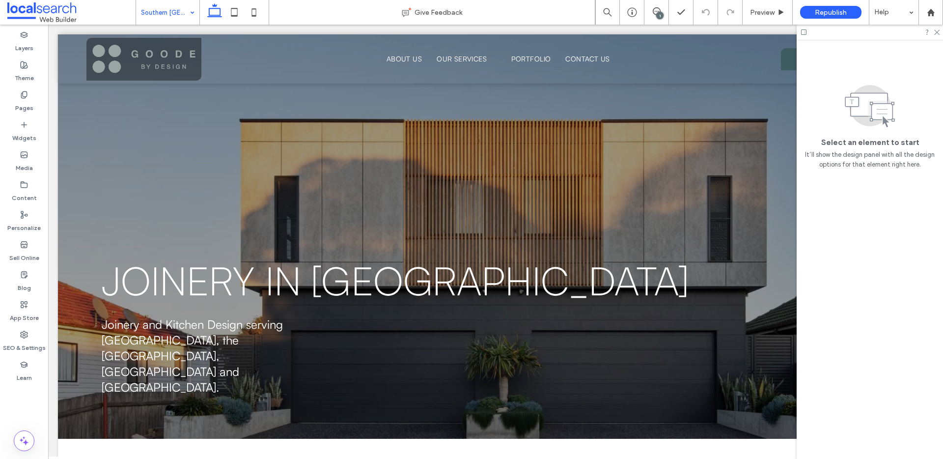
scroll to position [0, 0]
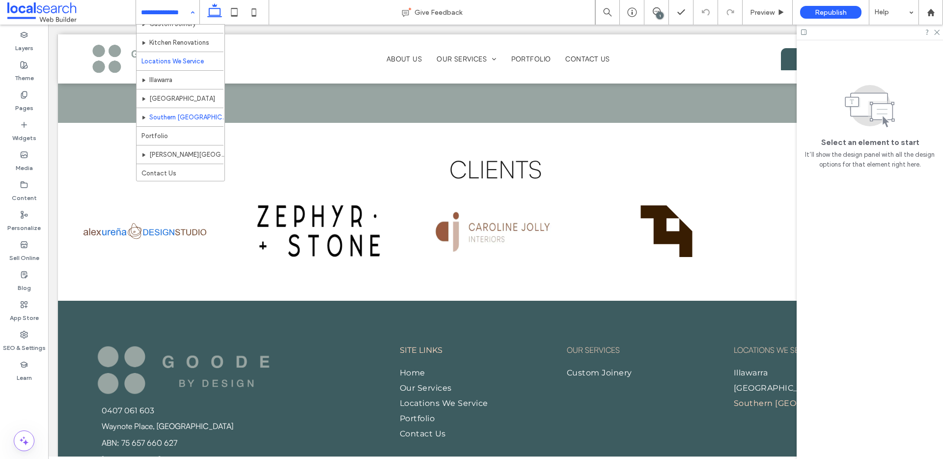
scroll to position [66, 0]
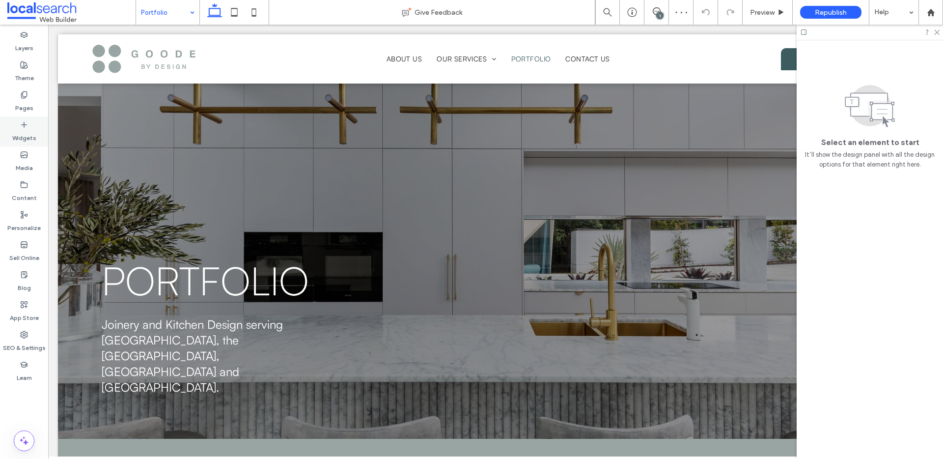
scroll to position [325, 0]
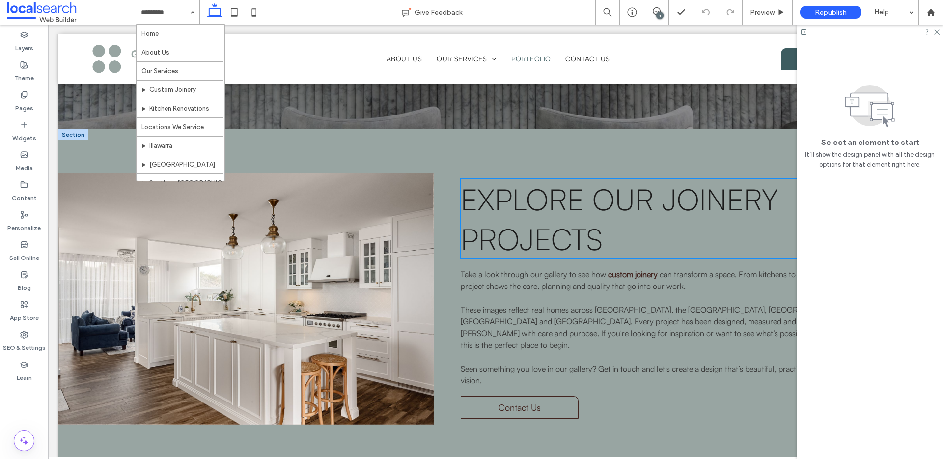
scroll to position [304, 0]
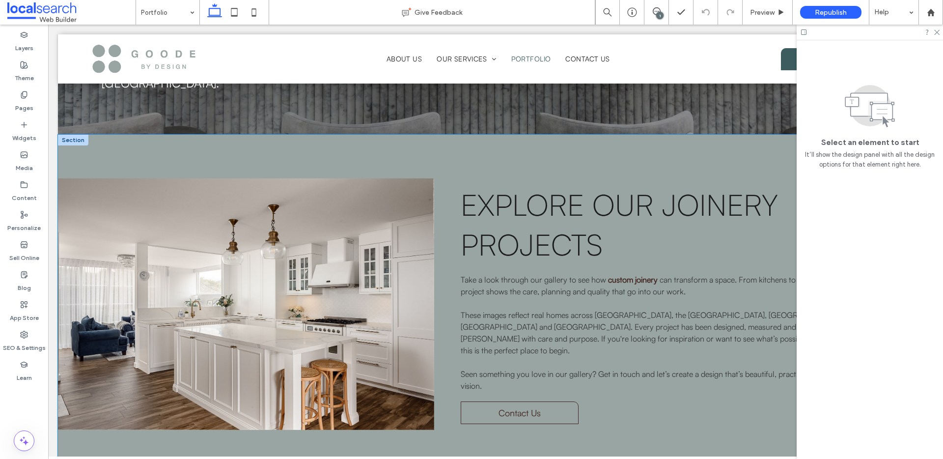
click at [508, 135] on div "Explore Our Joinery Projects Take a look through our gallery to see how custom …" at bounding box center [495, 304] width 875 height 339
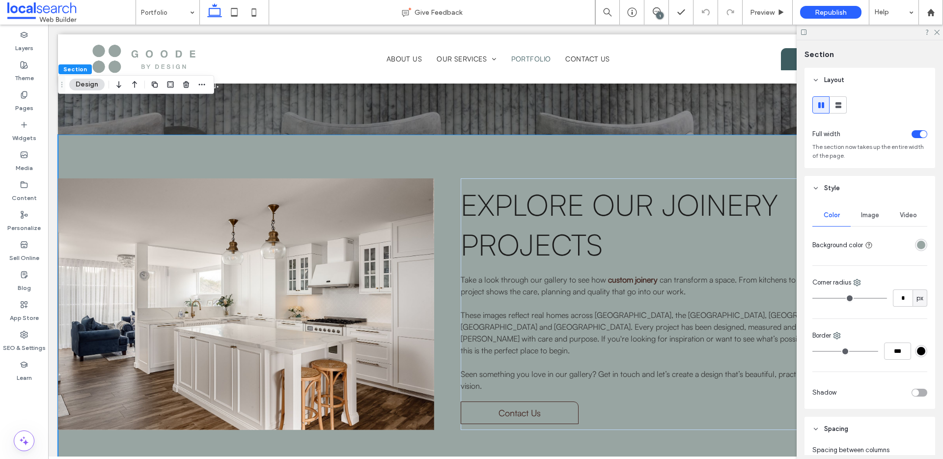
click at [917, 245] on div "rgba(152, 165, 162, 1)" at bounding box center [921, 245] width 8 height 8
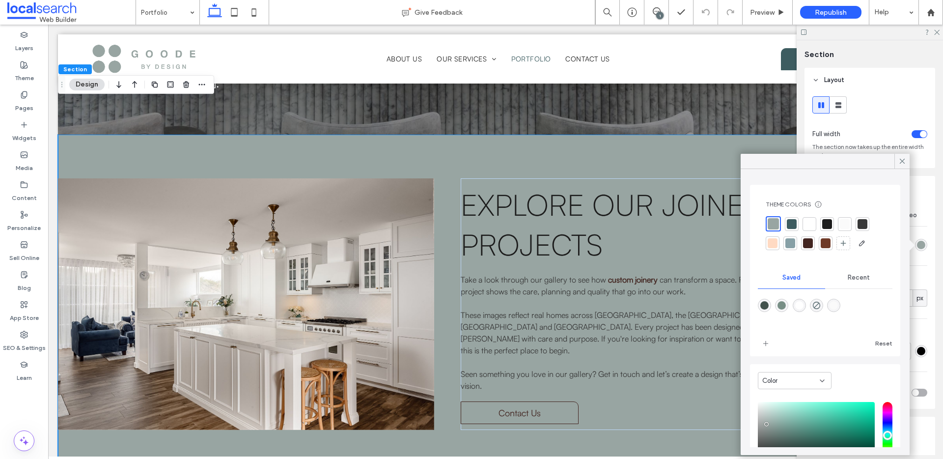
click at [816, 306] on div "rgba(0,0,0,0)" at bounding box center [816, 305] width 13 height 13
type input "*******"
type input "*"
type input "**"
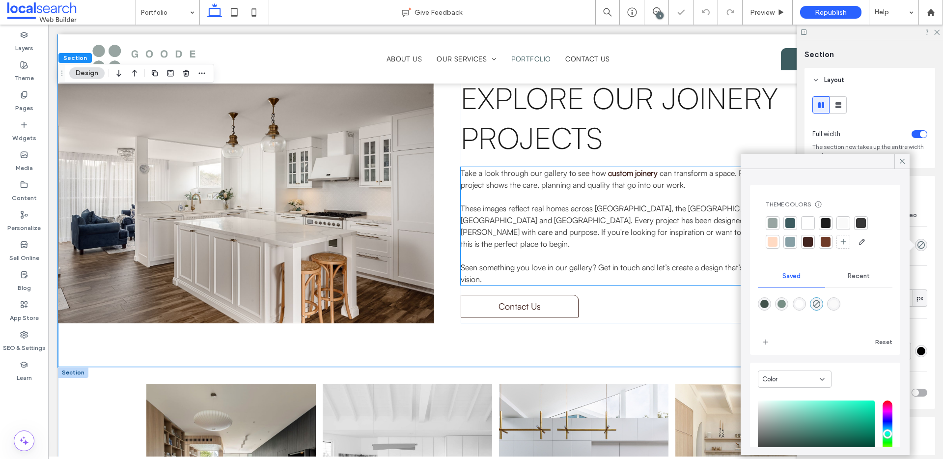
scroll to position [515, 0]
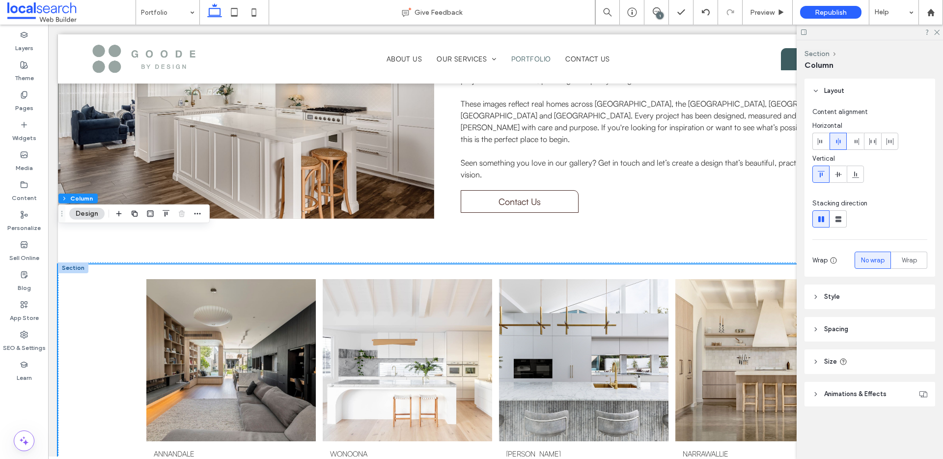
click at [866, 301] on header "Style" at bounding box center [870, 296] width 131 height 25
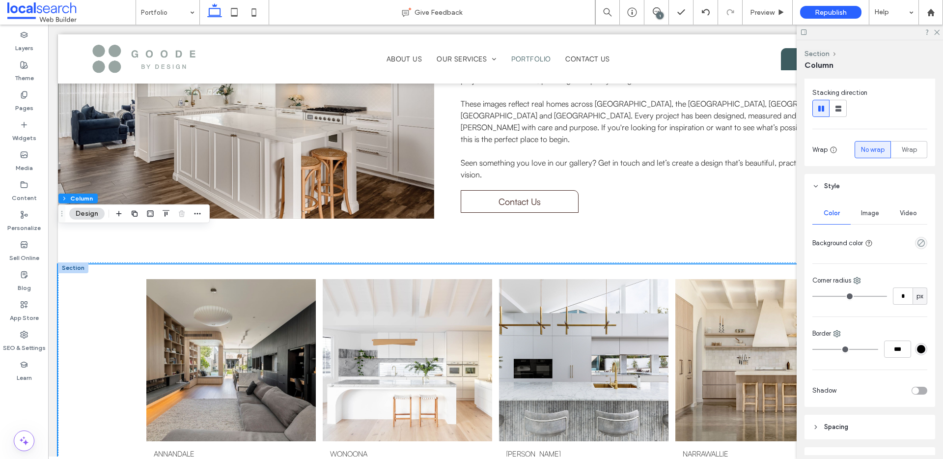
scroll to position [140, 0]
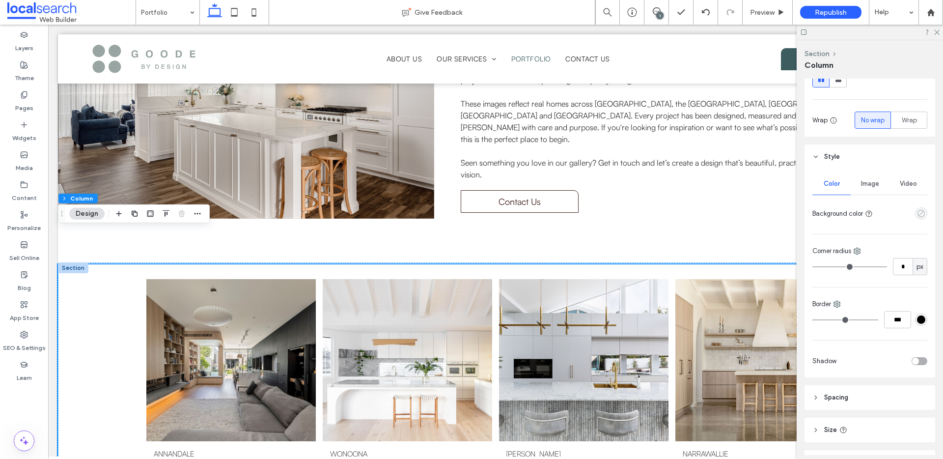
click at [917, 216] on icon "empty color" at bounding box center [921, 213] width 8 height 8
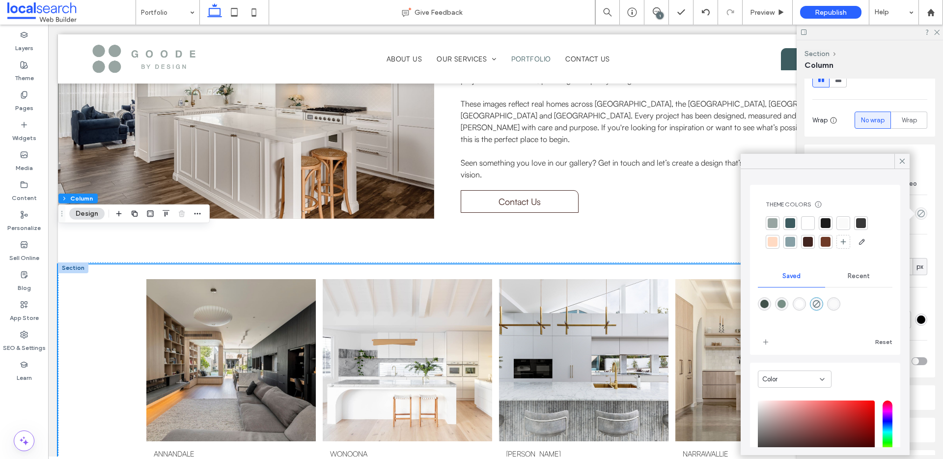
click at [772, 221] on div at bounding box center [773, 223] width 10 height 10
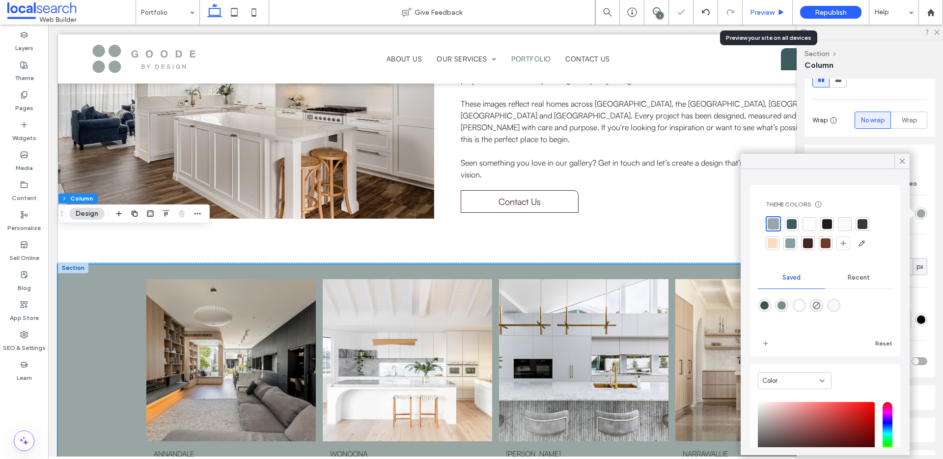
click at [764, 12] on span "Preview" at bounding box center [762, 12] width 25 height 8
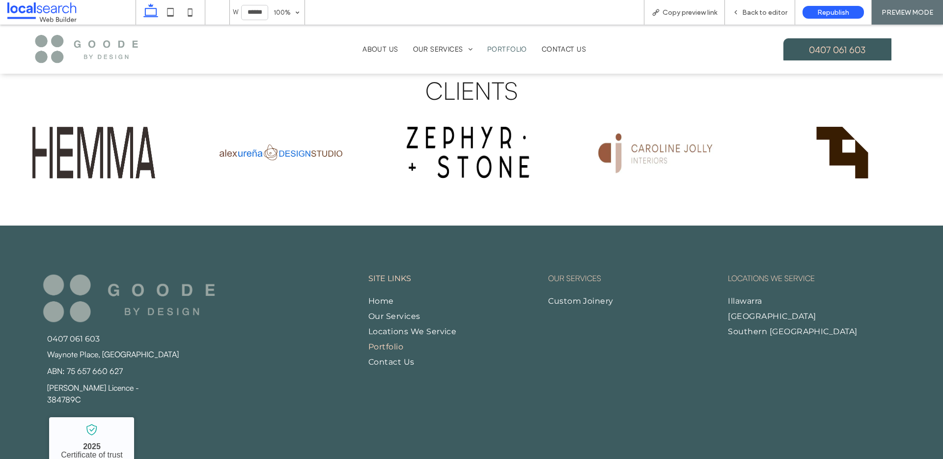
scroll to position [1822, 0]
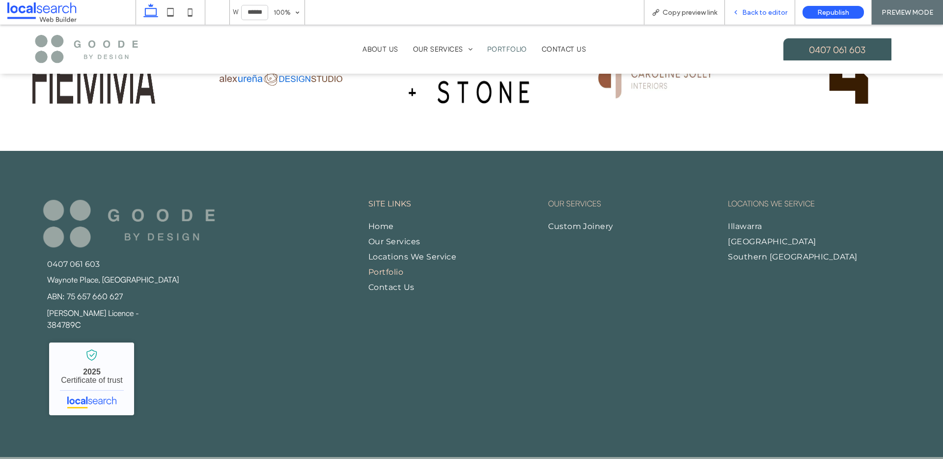
click at [755, 11] on span "Back to editor" at bounding box center [764, 12] width 45 height 8
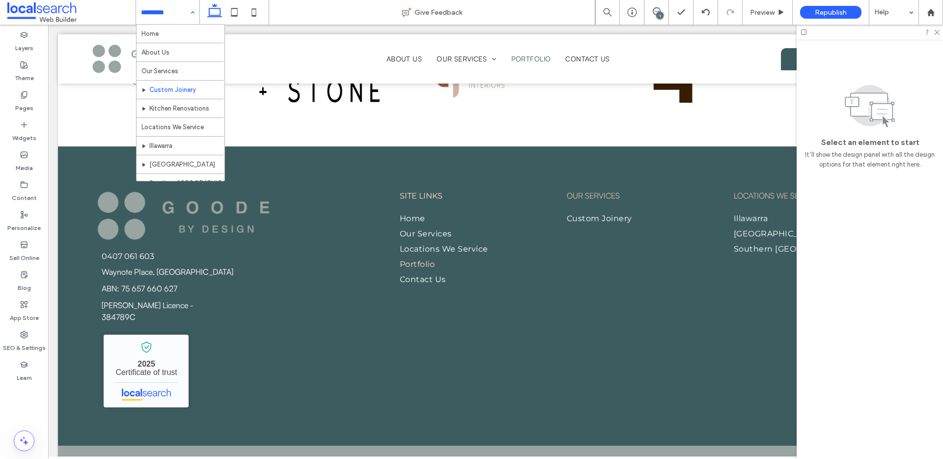
scroll to position [66, 0]
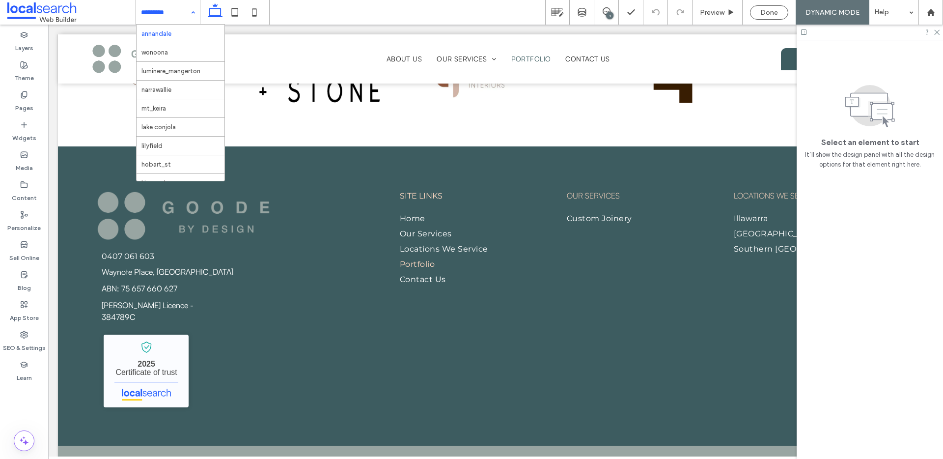
scroll to position [160, 0]
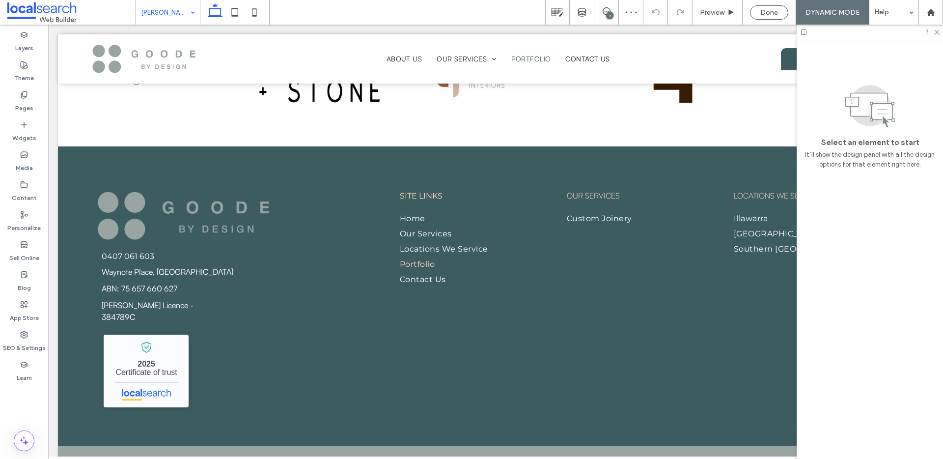
click at [159, 23] on input at bounding box center [165, 12] width 49 height 25
click at [710, 14] on span "Preview" at bounding box center [712, 12] width 25 height 8
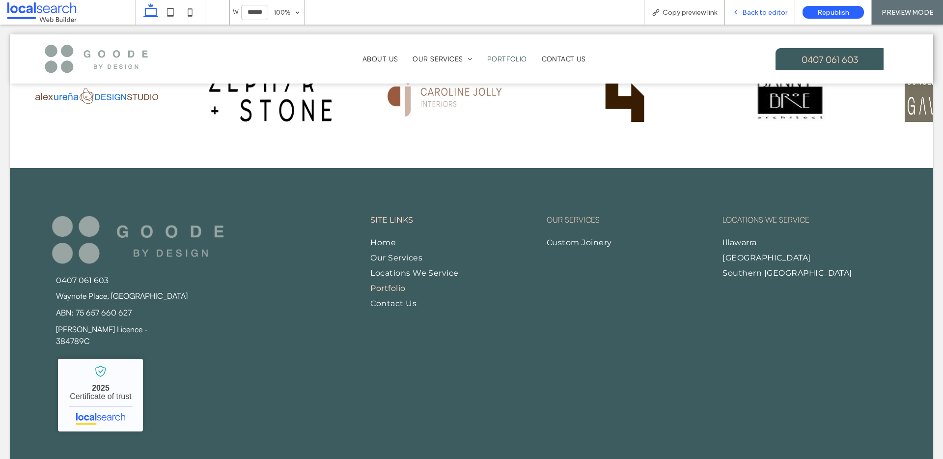
click at [746, 10] on span "Back to editor" at bounding box center [764, 12] width 45 height 8
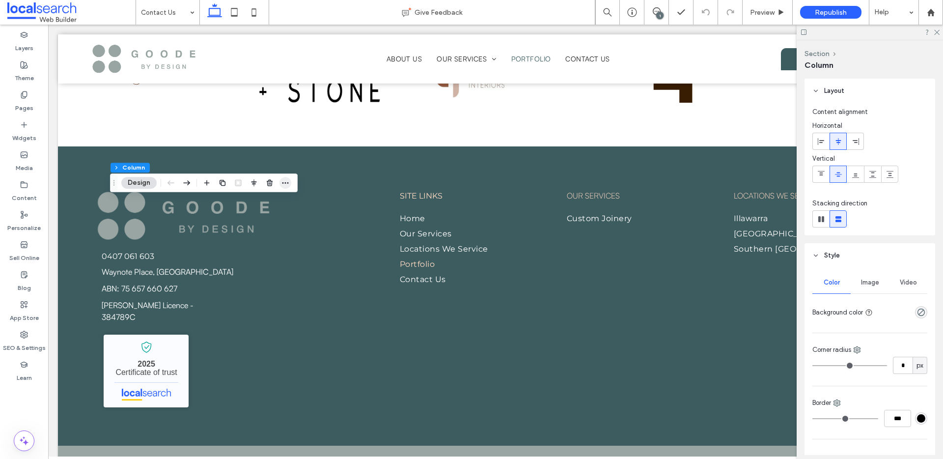
click at [284, 182] on icon "button" at bounding box center [285, 183] width 8 height 8
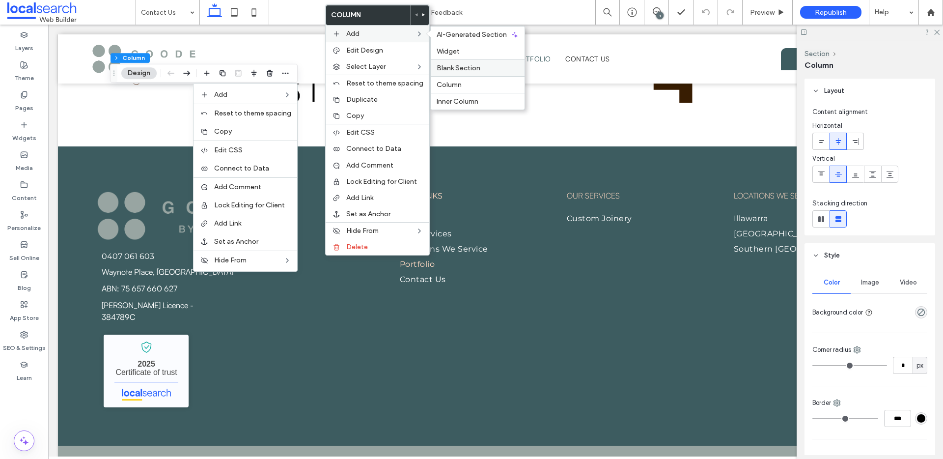
click at [450, 69] on span "Blank Section" at bounding box center [459, 68] width 44 height 8
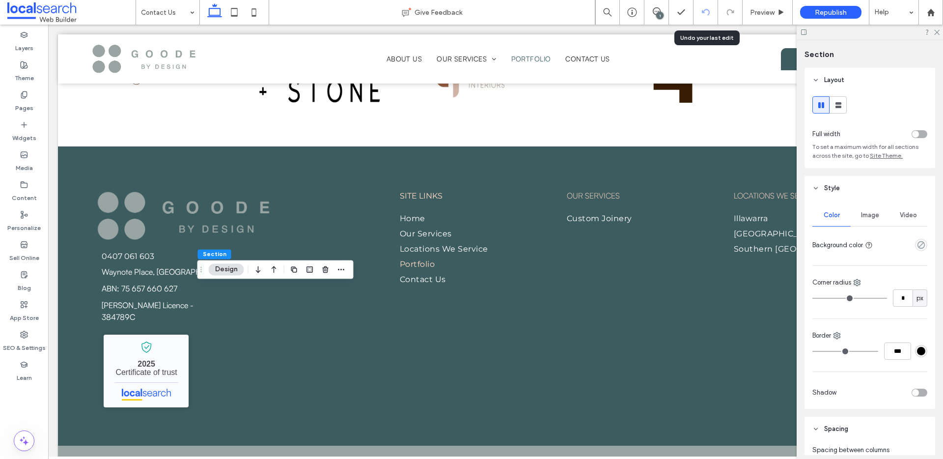
click at [706, 9] on use at bounding box center [706, 12] width 8 height 6
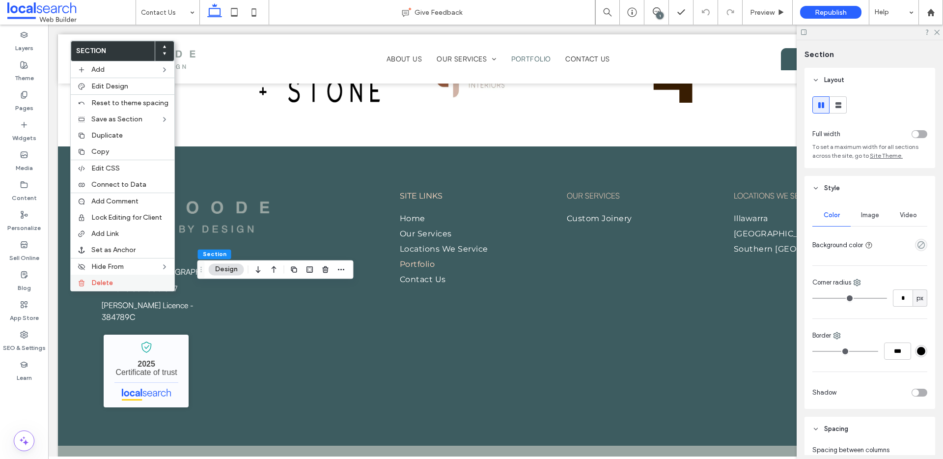
click at [112, 284] on span "Delete" at bounding box center [102, 283] width 22 height 8
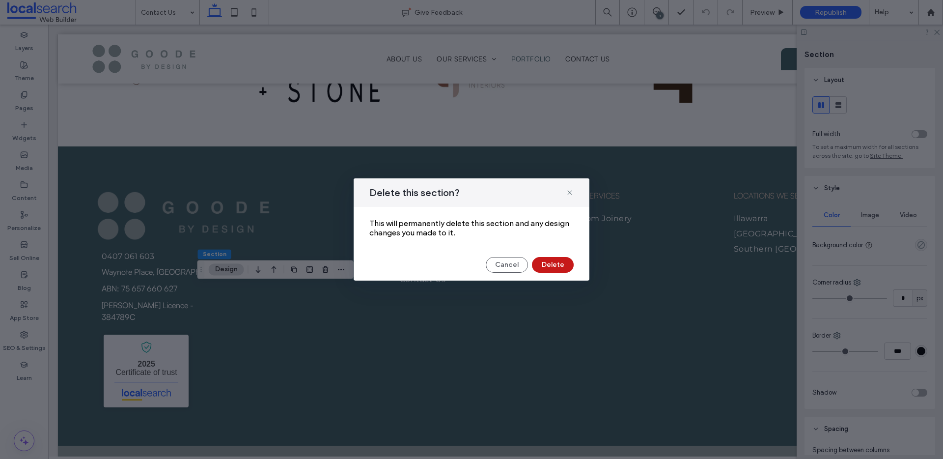
click at [568, 258] on button "Delete" at bounding box center [553, 265] width 42 height 16
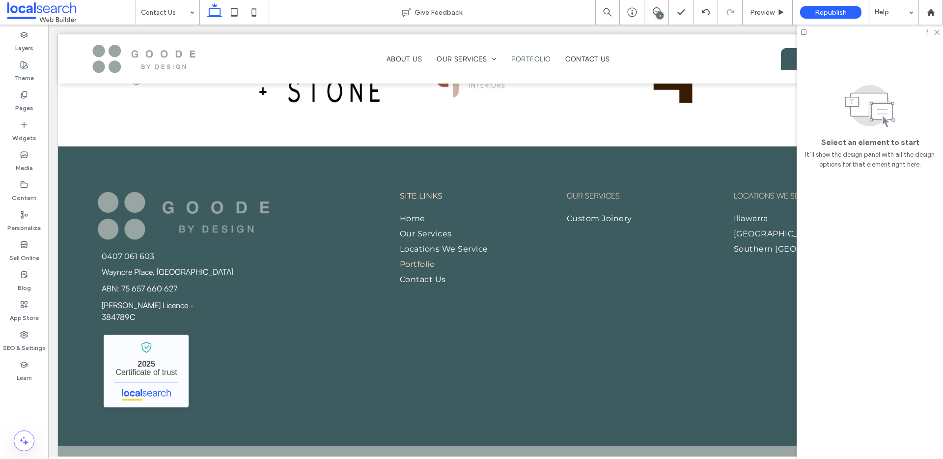
click at [659, 14] on div "1" at bounding box center [659, 15] width 7 height 7
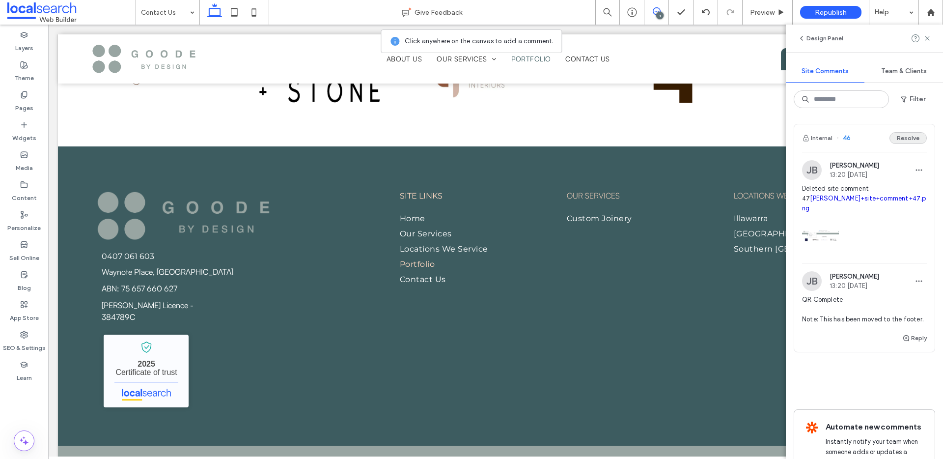
click at [918, 136] on button "Resolve" at bounding box center [908, 138] width 37 height 12
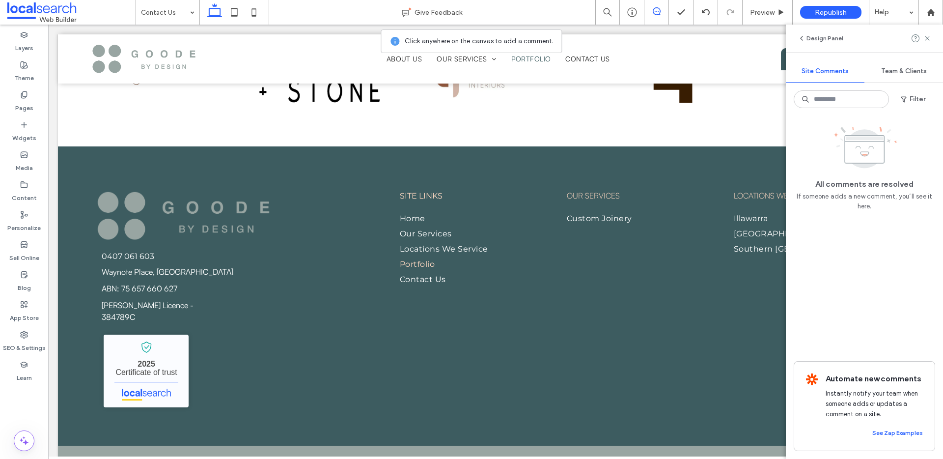
click at [662, 8] on span at bounding box center [657, 11] width 24 height 8
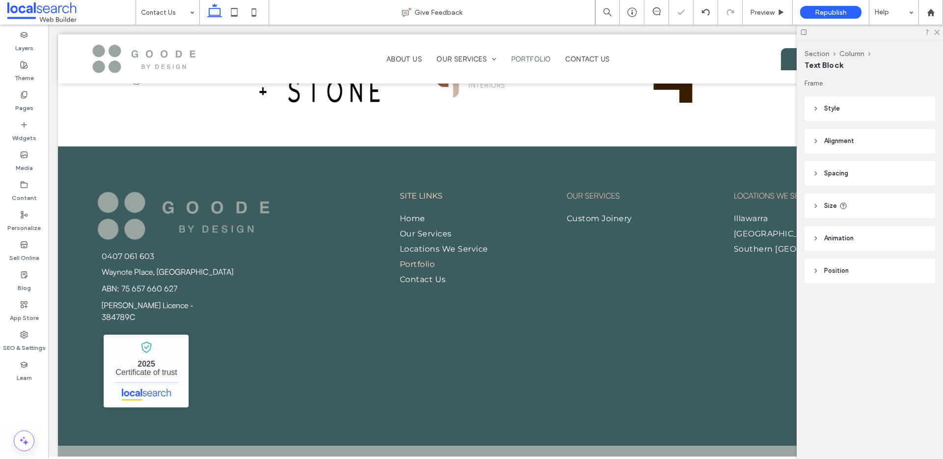
type input "***"
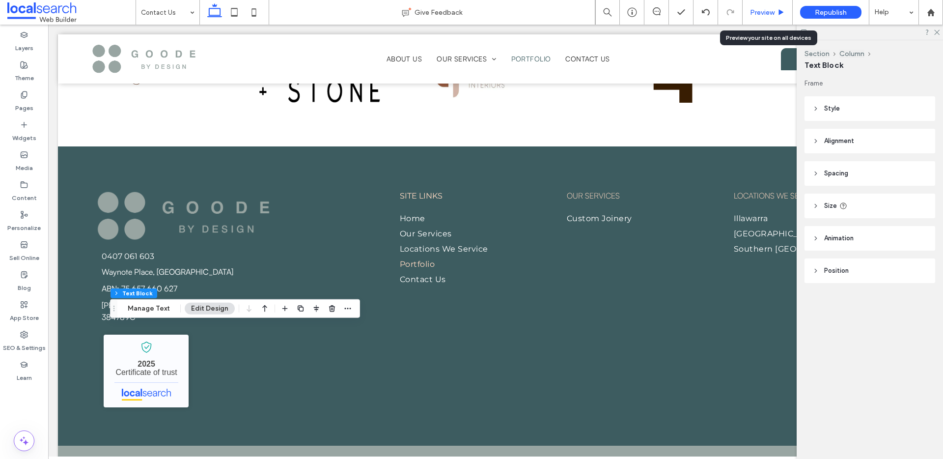
click at [769, 11] on span "Preview" at bounding box center [762, 12] width 25 height 8
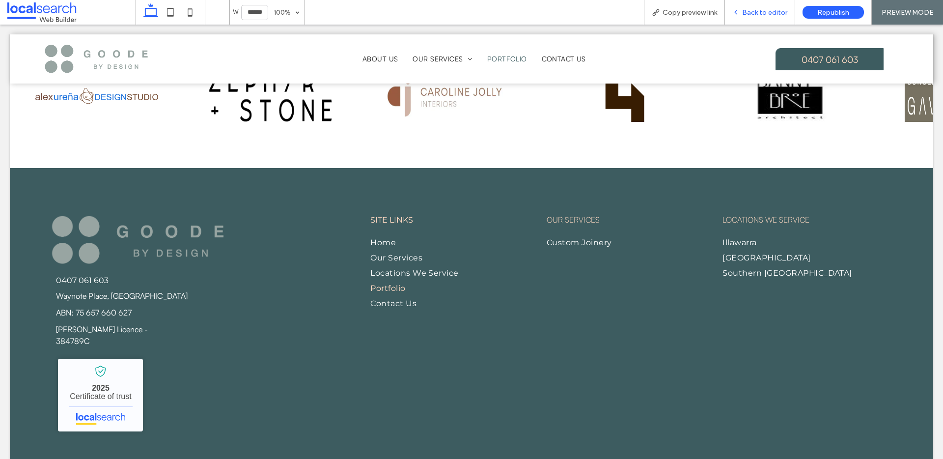
click at [761, 6] on div "Back to editor" at bounding box center [760, 12] width 70 height 25
click at [759, 9] on span "Back to editor" at bounding box center [764, 12] width 45 height 8
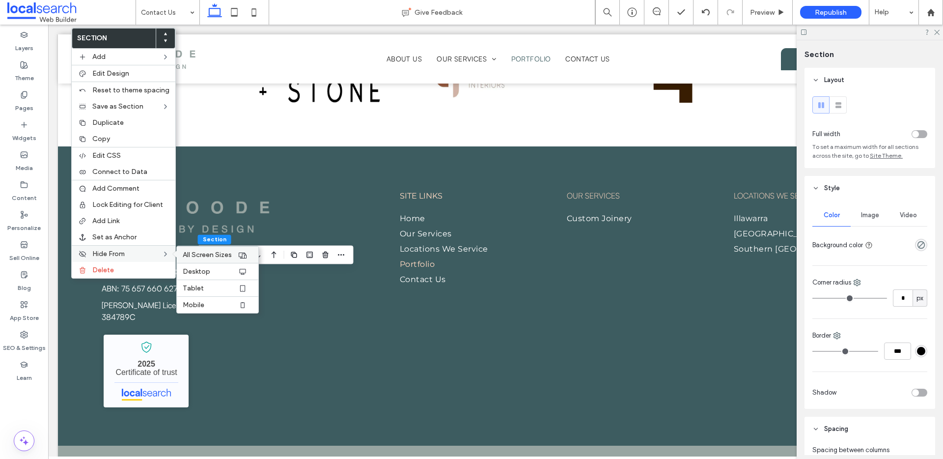
click at [202, 252] on span "All Screen Sizes" at bounding box center [207, 255] width 49 height 8
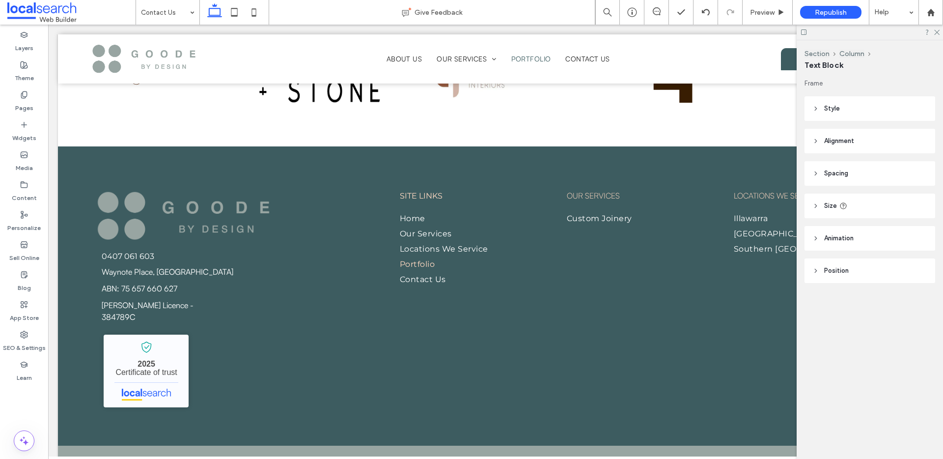
type input "**"
type input "****"
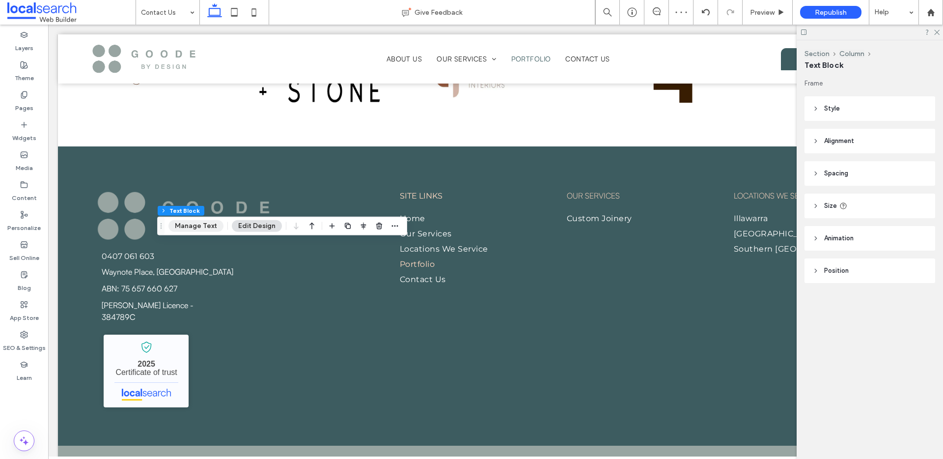
click at [180, 229] on button "Manage Text" at bounding box center [195, 226] width 55 height 12
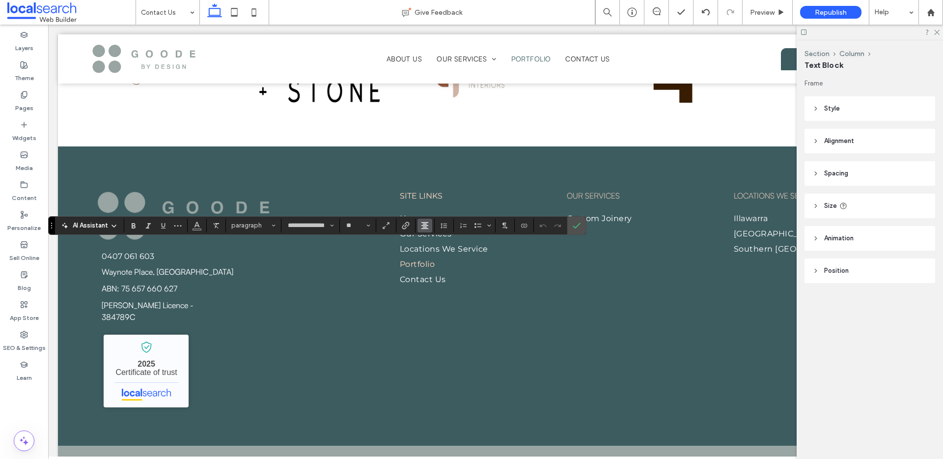
click at [424, 225] on icon "Alignment" at bounding box center [425, 226] width 8 height 8
drag, startPoint x: 427, startPoint y: 230, endPoint x: 429, endPoint y: 237, distance: 6.7
click at [429, 232] on section at bounding box center [425, 226] width 15 height 14
click at [429, 237] on icon "ui.textEditor.alignment.left" at bounding box center [432, 241] width 8 height 8
click at [576, 225] on icon "Confirm" at bounding box center [577, 226] width 8 height 8
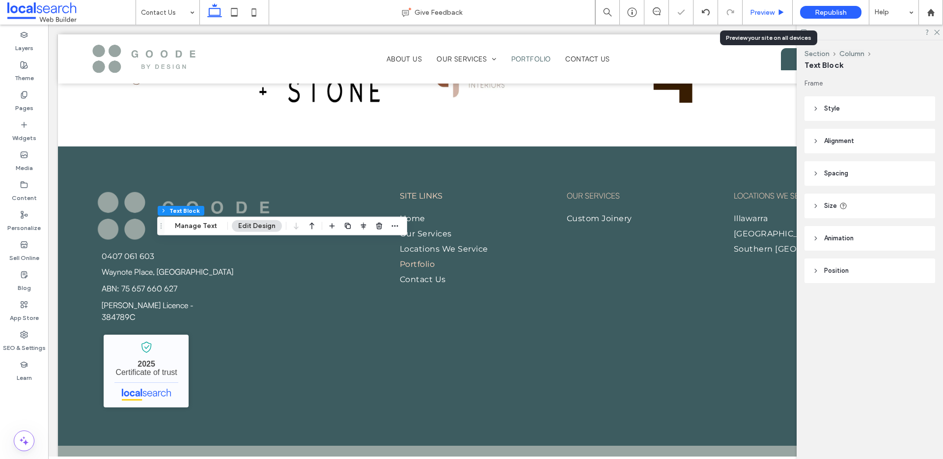
click at [776, 9] on div "Preview" at bounding box center [768, 12] width 50 height 8
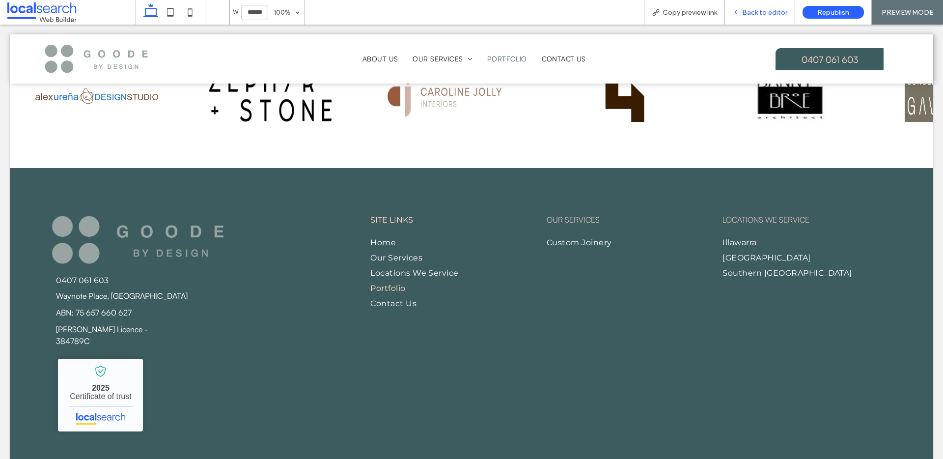
click at [772, 14] on span "Back to editor" at bounding box center [764, 12] width 45 height 8
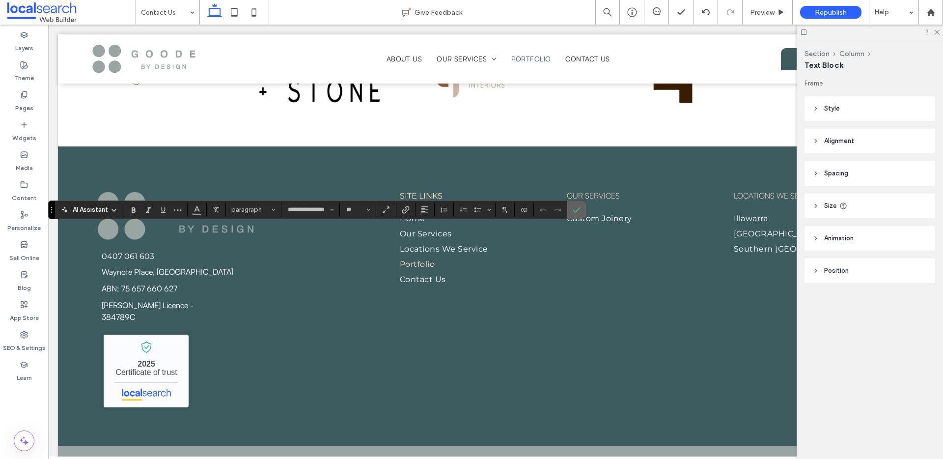
click at [576, 209] on icon "Confirm" at bounding box center [577, 210] width 8 height 8
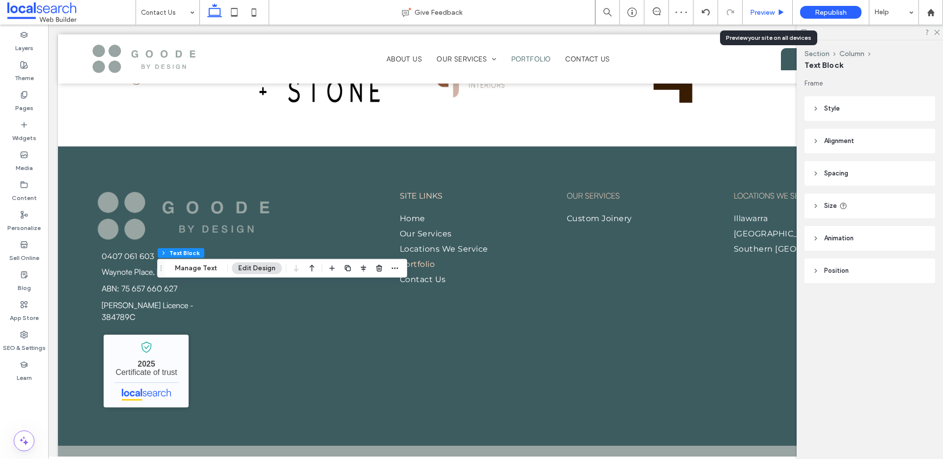
click at [774, 14] on span "Preview" at bounding box center [762, 12] width 25 height 8
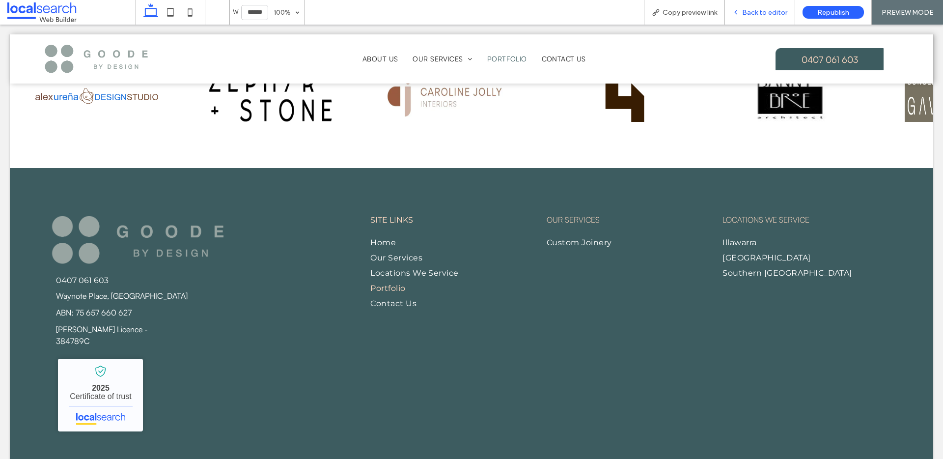
click at [772, 14] on span "Back to editor" at bounding box center [764, 12] width 45 height 8
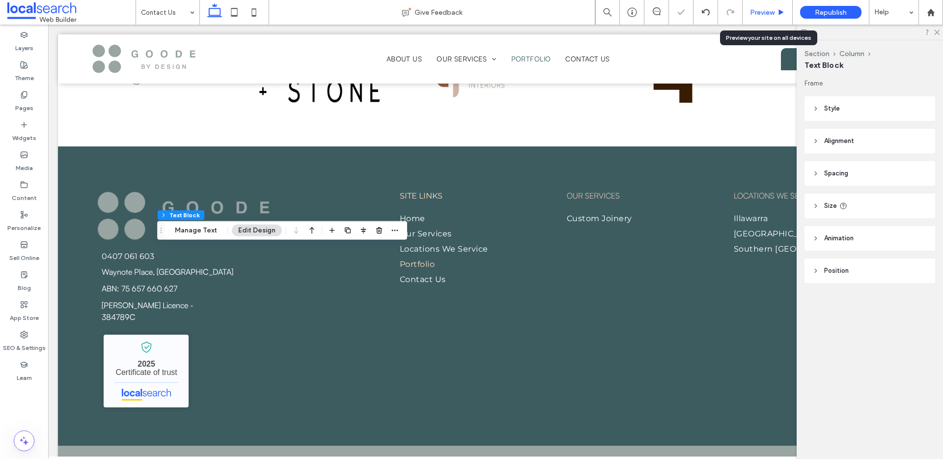
click at [778, 14] on icon at bounding box center [781, 12] width 7 height 7
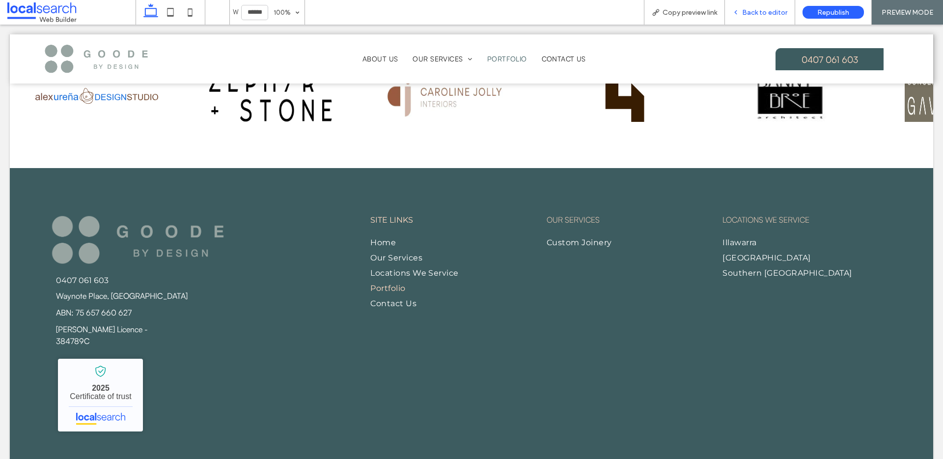
click at [752, 8] on span "Back to editor" at bounding box center [764, 12] width 45 height 8
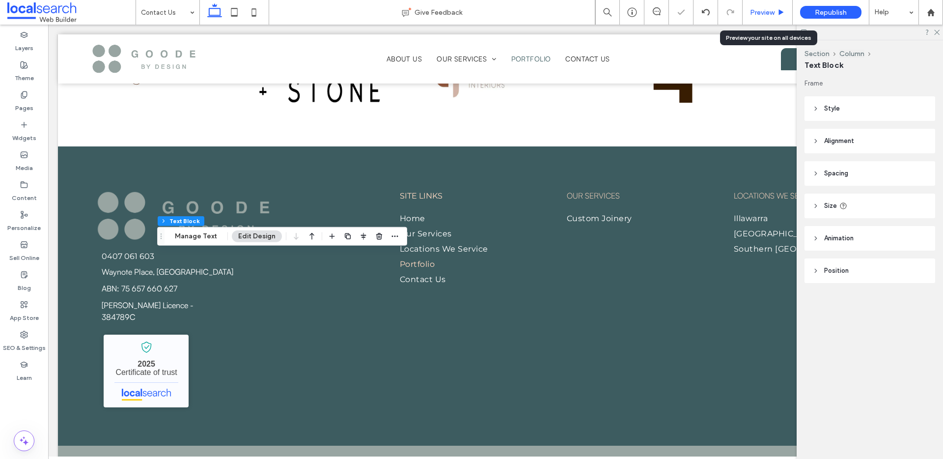
click at [774, 15] on span "Preview" at bounding box center [762, 12] width 25 height 8
